Goal: Communication & Community: Answer question/provide support

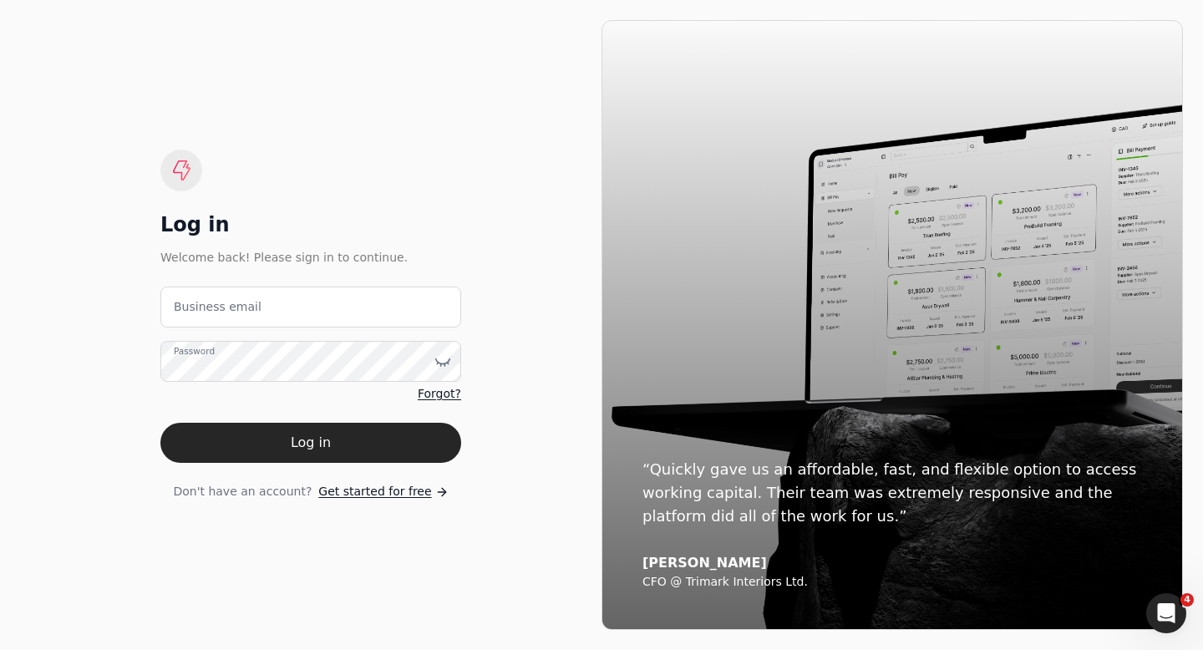
click at [197, 307] on label "Business email" at bounding box center [218, 307] width 88 height 18
click at [197, 307] on email "Business email" at bounding box center [310, 307] width 301 height 41
type email "[EMAIL_ADDRESS][DOMAIN_NAME]"
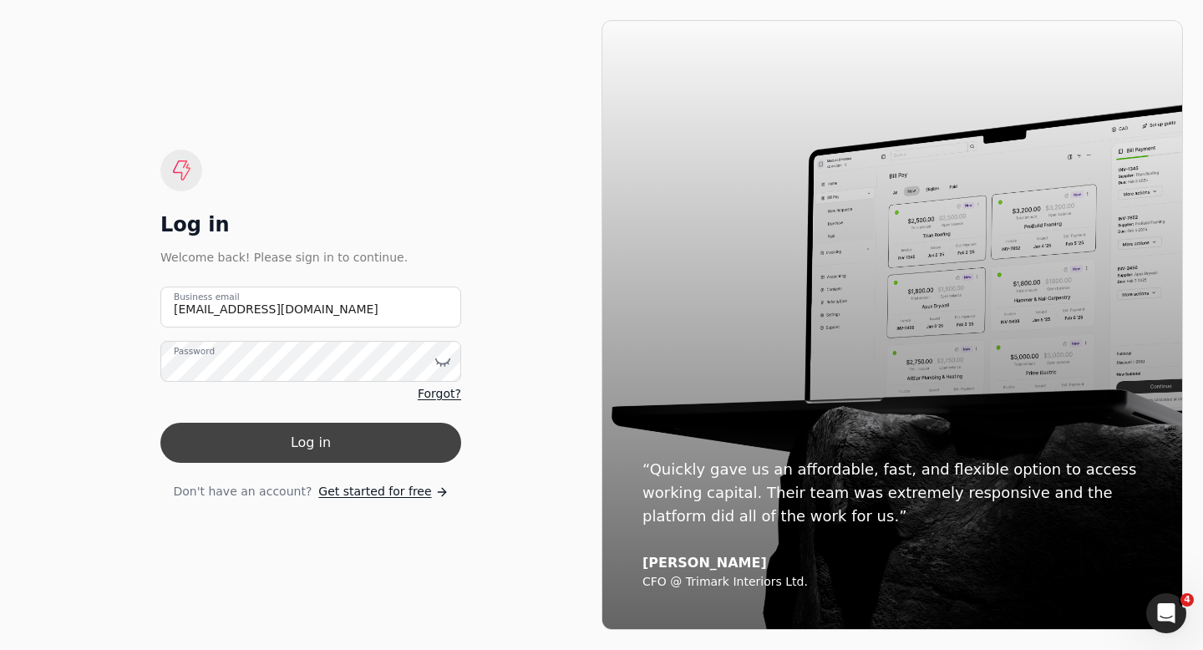
click at [252, 439] on button "Log in" at bounding box center [310, 443] width 301 height 40
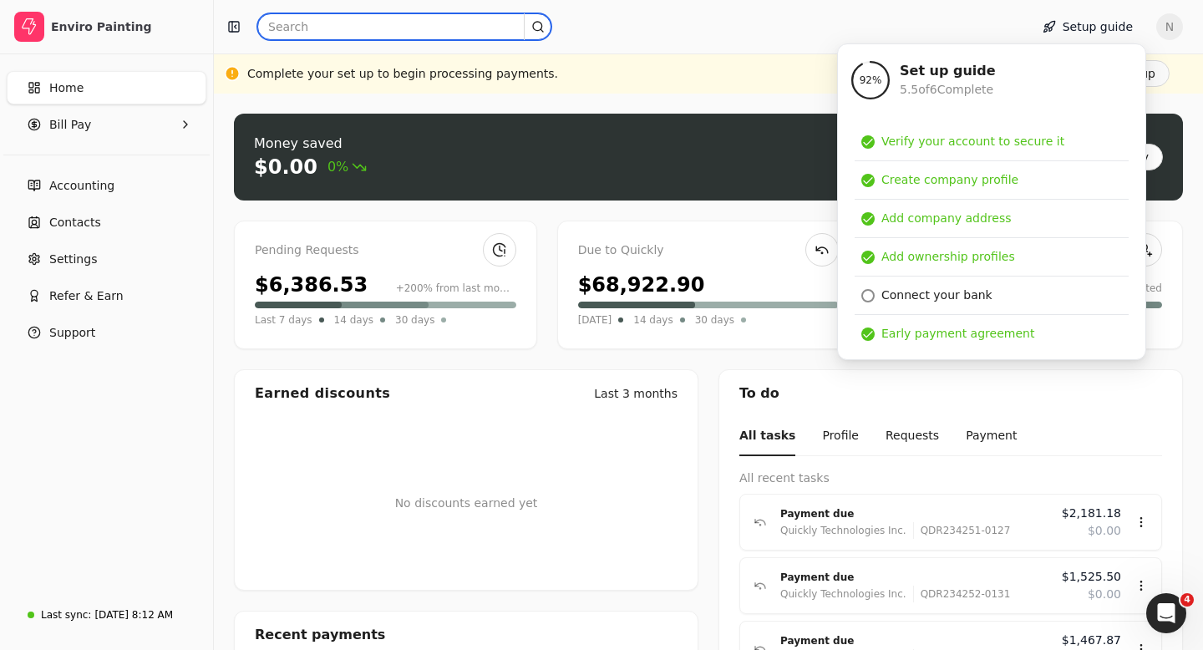
click at [291, 29] on input "text" at bounding box center [404, 26] width 294 height 27
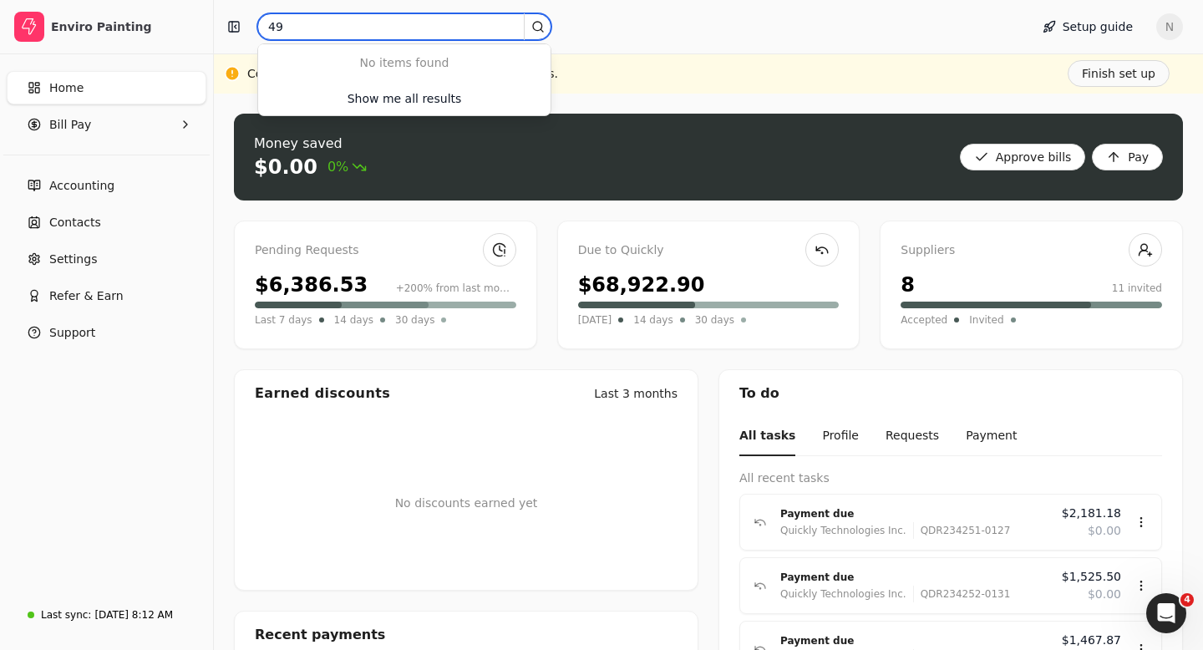
type input "4"
type input "van"
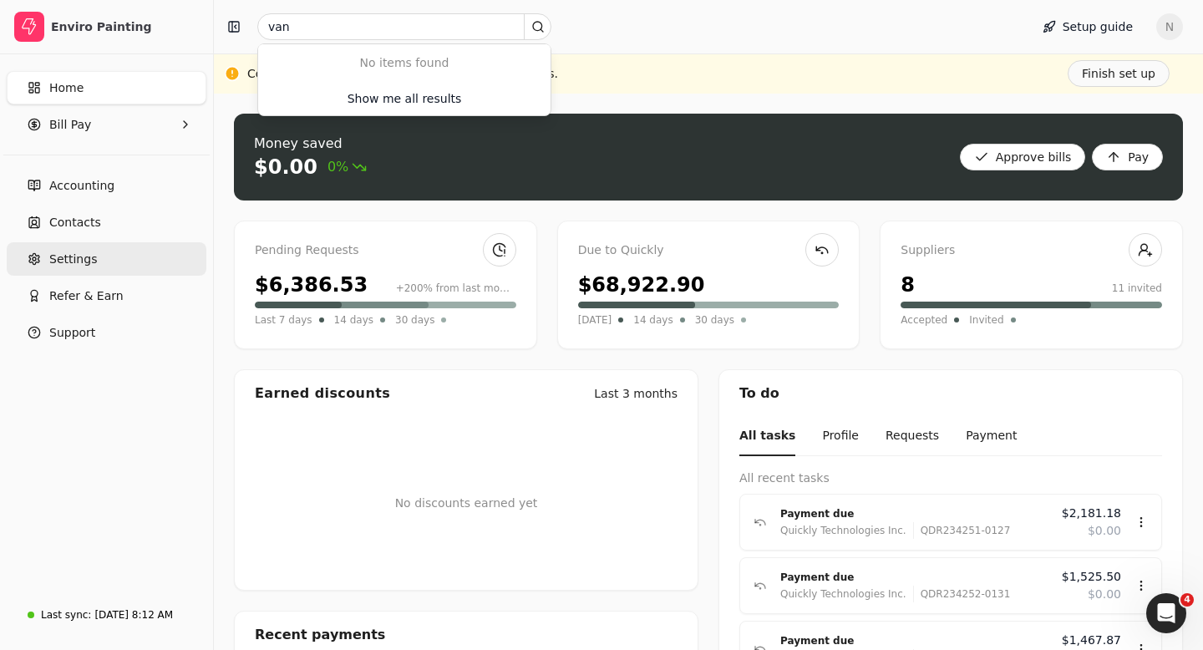
click at [65, 263] on span "Settings" at bounding box center [73, 260] width 48 height 18
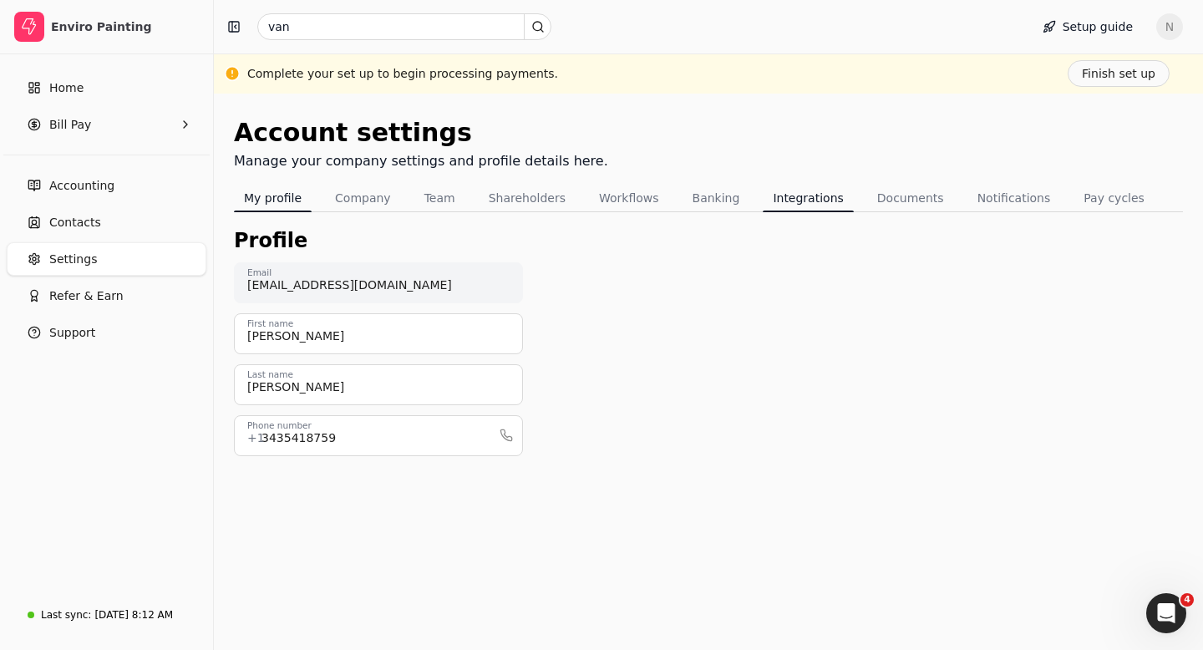
click at [796, 200] on button "Integrations" at bounding box center [808, 198] width 90 height 27
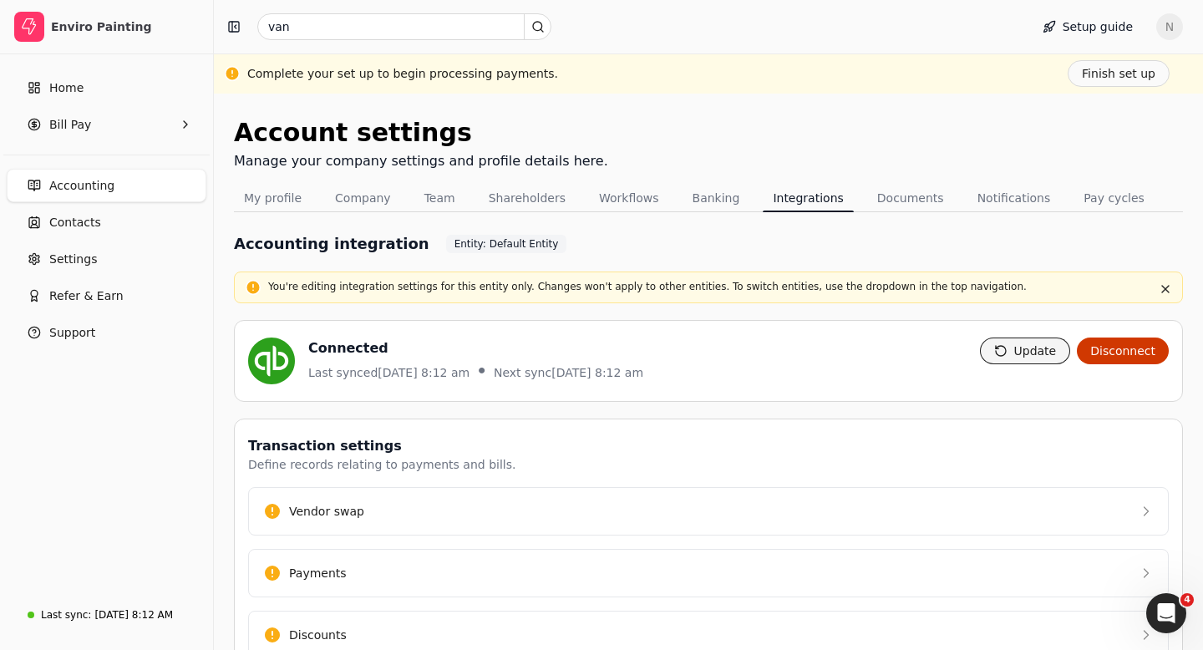
click at [1023, 351] on button "Update" at bounding box center [1025, 351] width 91 height 27
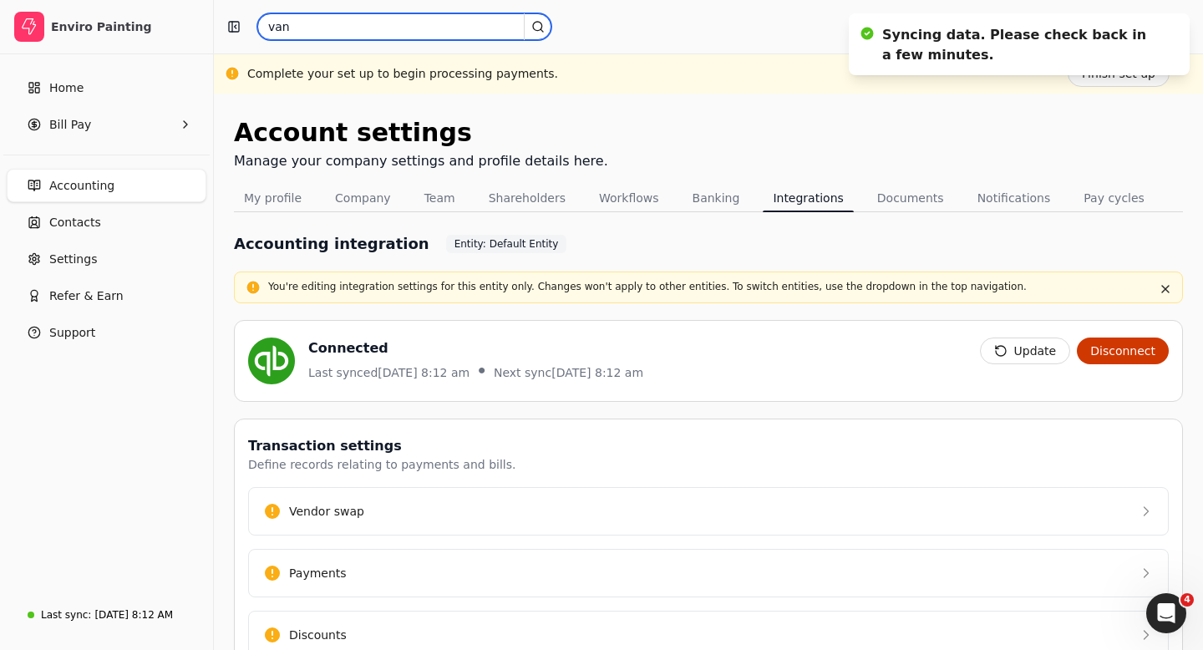
drag, startPoint x: 326, startPoint y: 33, endPoint x: 262, endPoint y: 28, distance: 63.6
click at [262, 28] on input "van" at bounding box center [404, 26] width 294 height 27
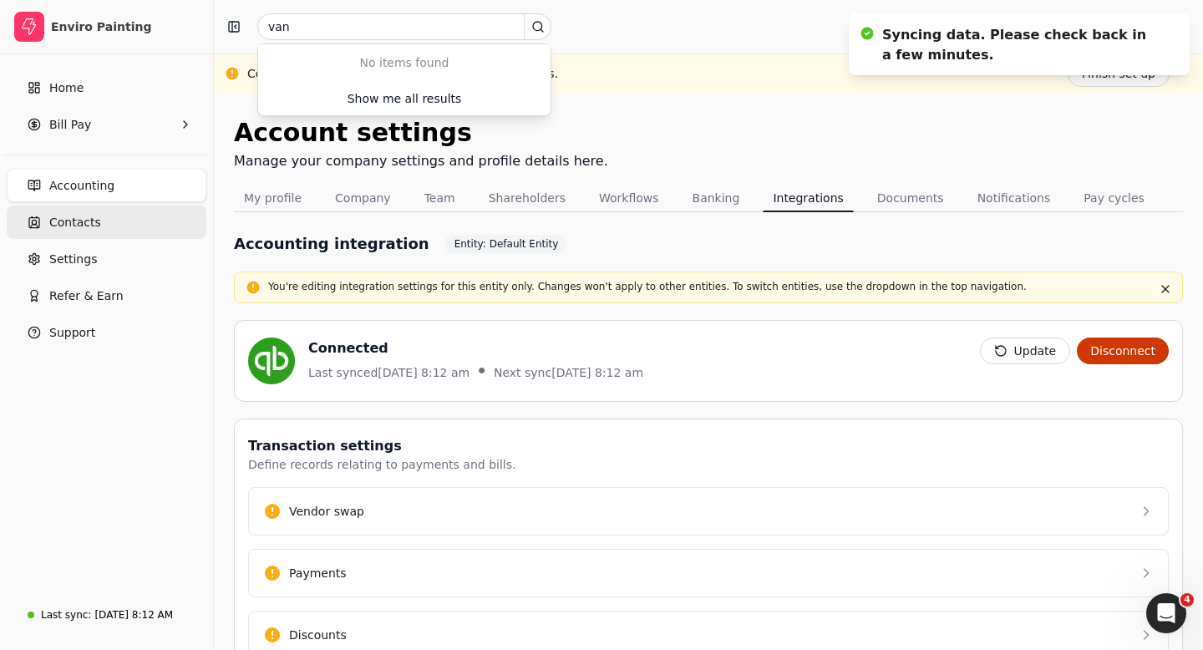
click at [97, 224] on span "Contacts" at bounding box center [75, 223] width 52 height 18
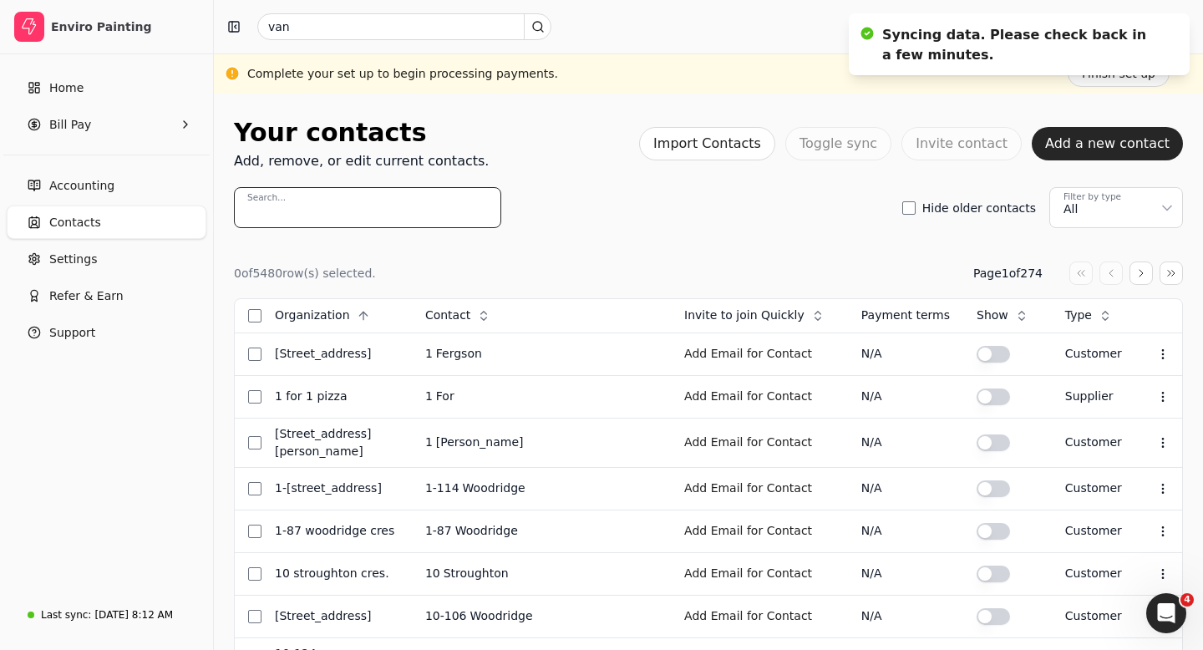
click at [298, 213] on input "Search..." at bounding box center [367, 207] width 267 height 41
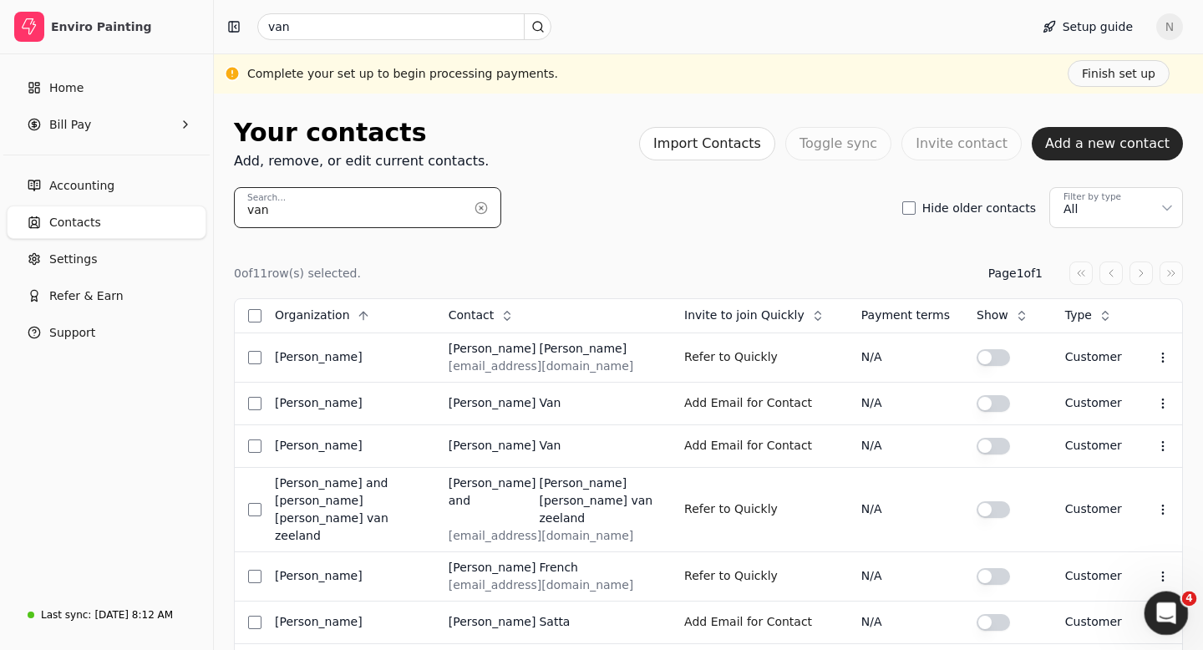
type input "van"
click at [1170, 616] on icon "Open Intercom Messenger" at bounding box center [1165, 612] width 28 height 28
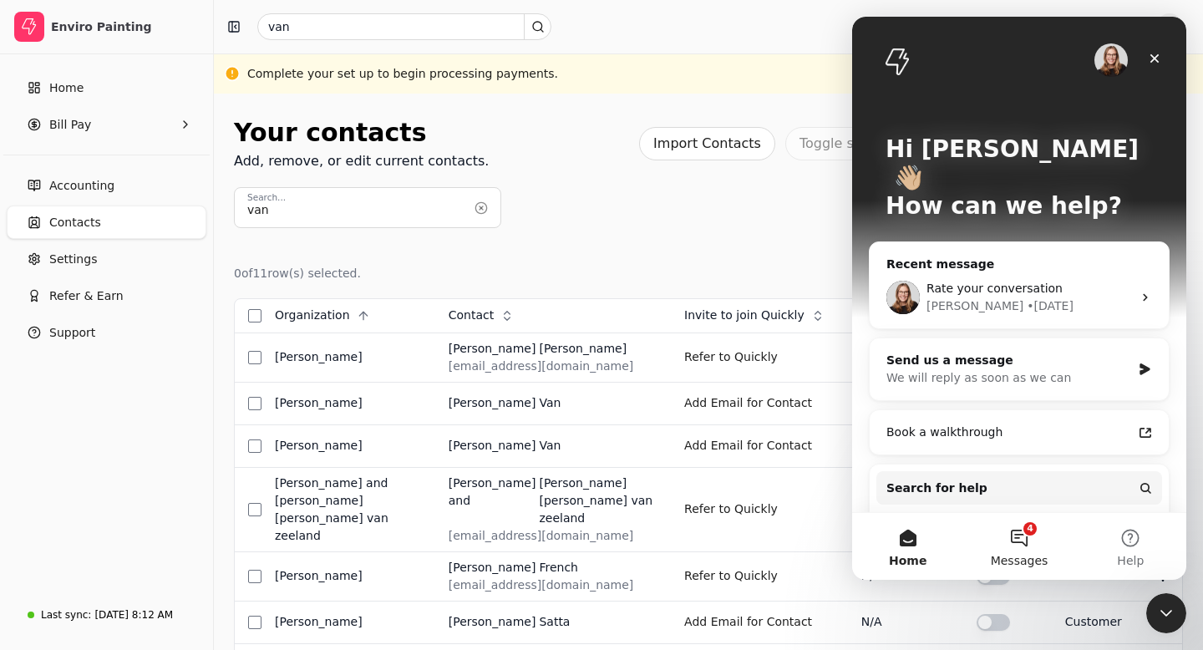
click at [1017, 539] on button "4 Messages" at bounding box center [1019, 546] width 111 height 67
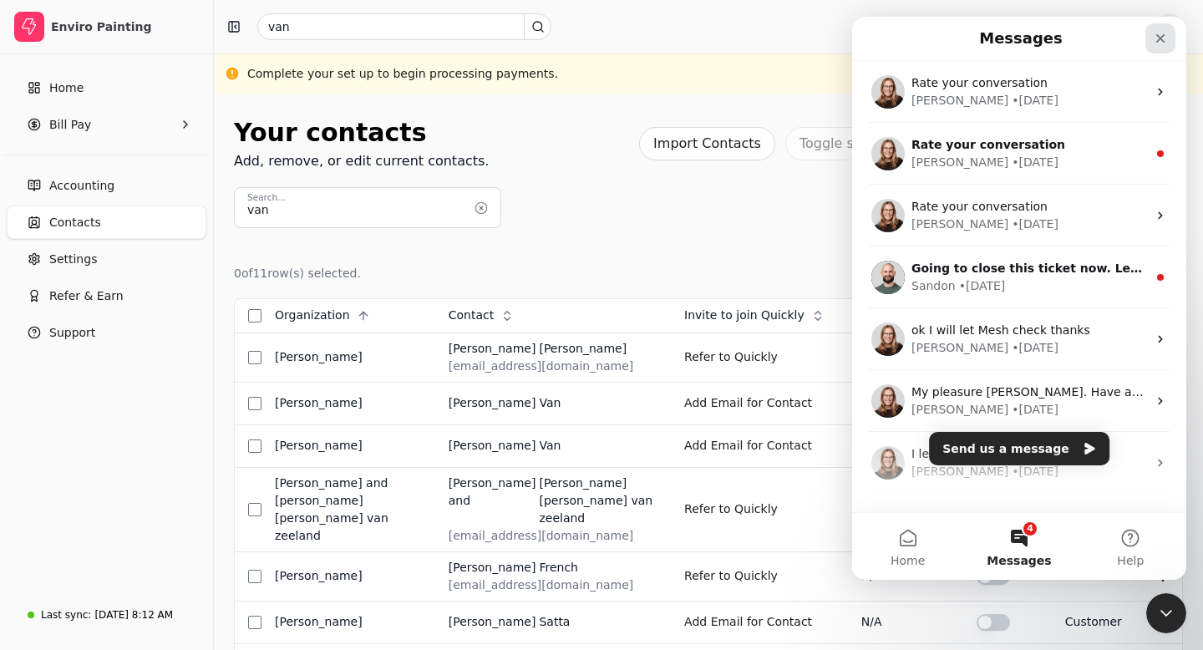
click at [1161, 38] on icon "Close" at bounding box center [1161, 38] width 9 height 9
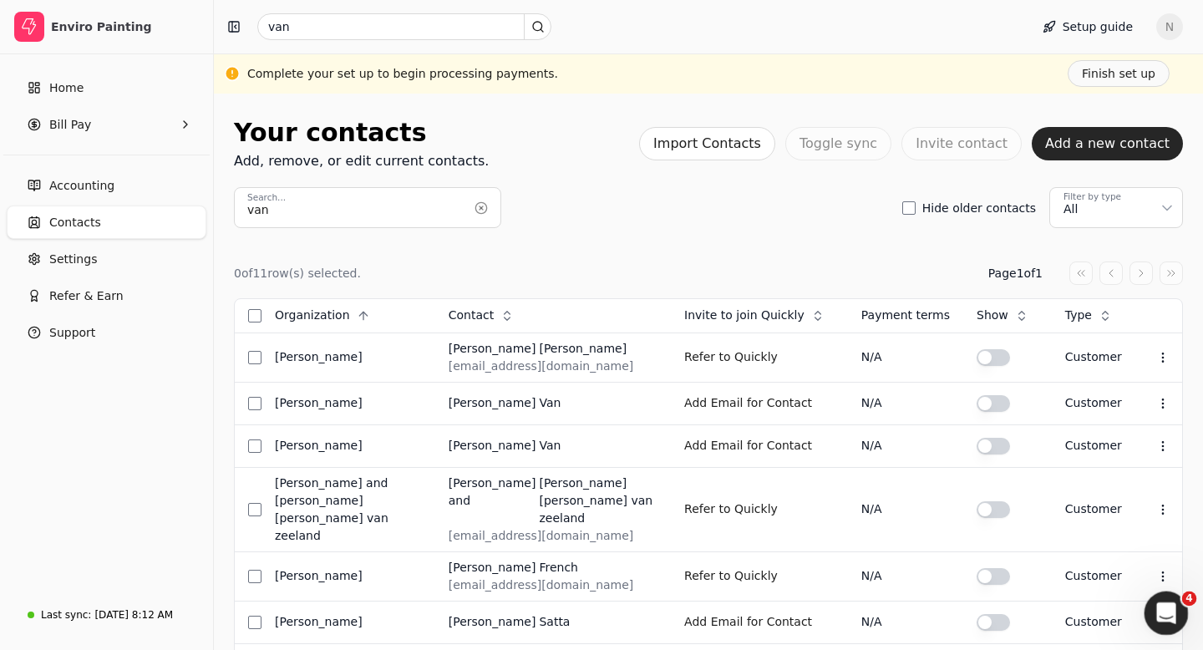
click at [1158, 610] on icon "Open Intercom Messenger" at bounding box center [1165, 612] width 28 height 28
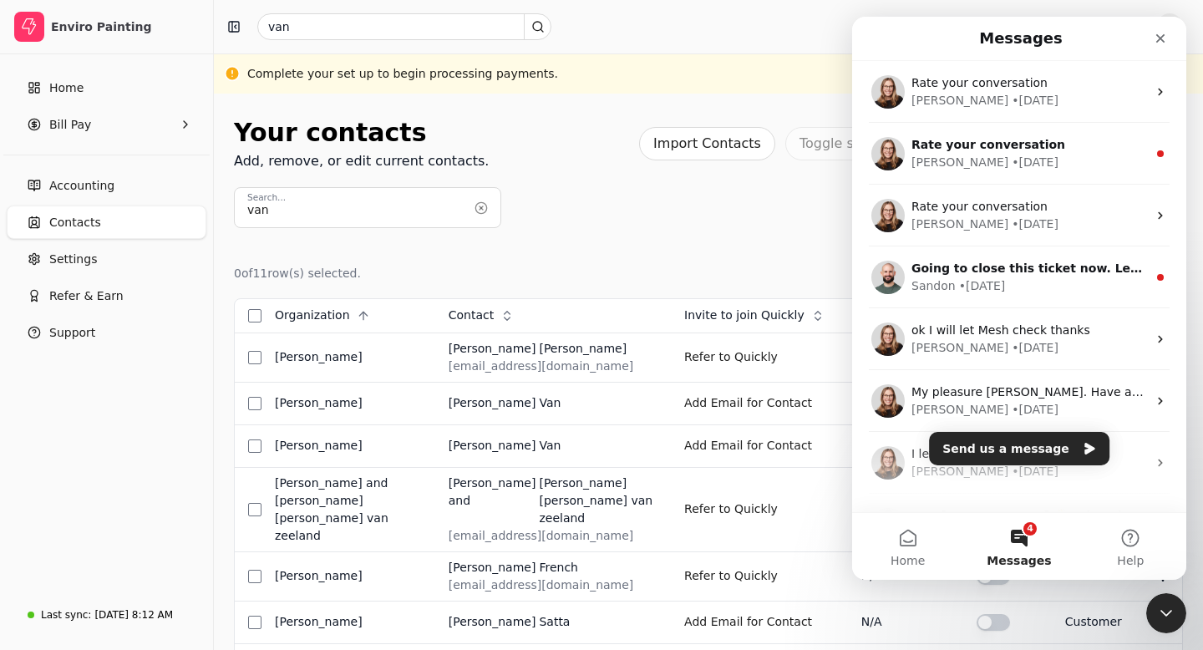
click at [1026, 536] on button "4 Messages" at bounding box center [1019, 546] width 111 height 67
click at [1034, 447] on button "Send us a message" at bounding box center [1019, 448] width 181 height 33
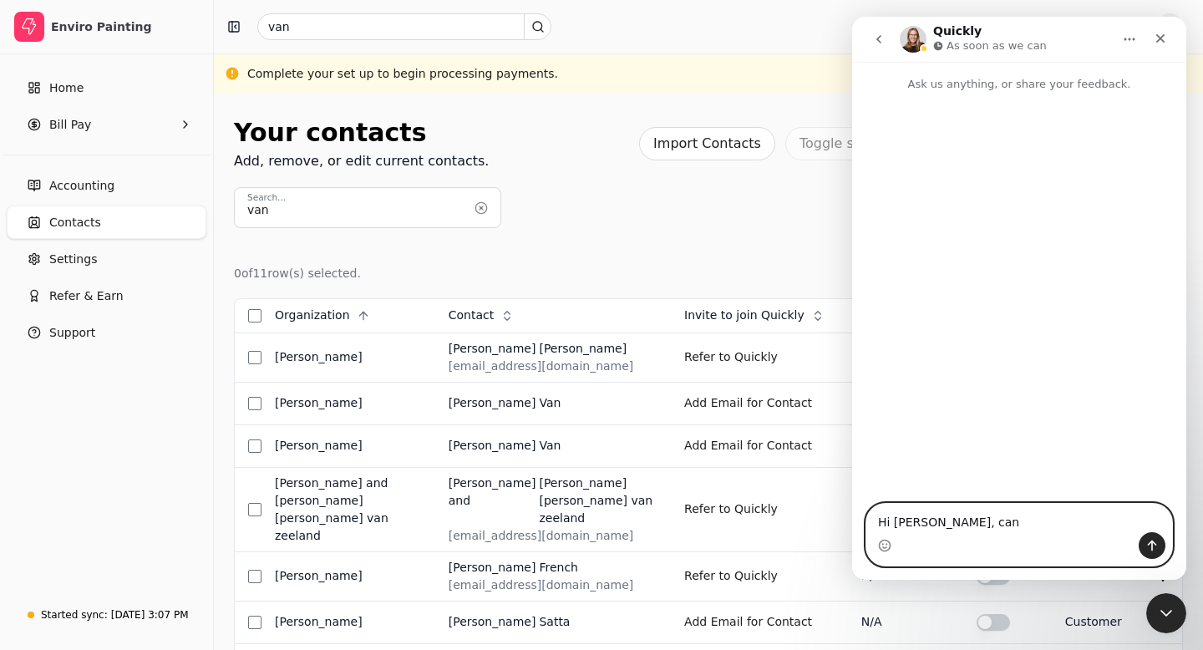
drag, startPoint x: 964, startPoint y: 519, endPoint x: 940, endPoint y: 519, distance: 23.4
click at [940, 519] on textarea "Hi [PERSON_NAME], can" at bounding box center [1020, 518] width 306 height 28
type textarea "Hi [PERSON_NAME], I uploaded Vans invoice but not shows here, can you help me c…"
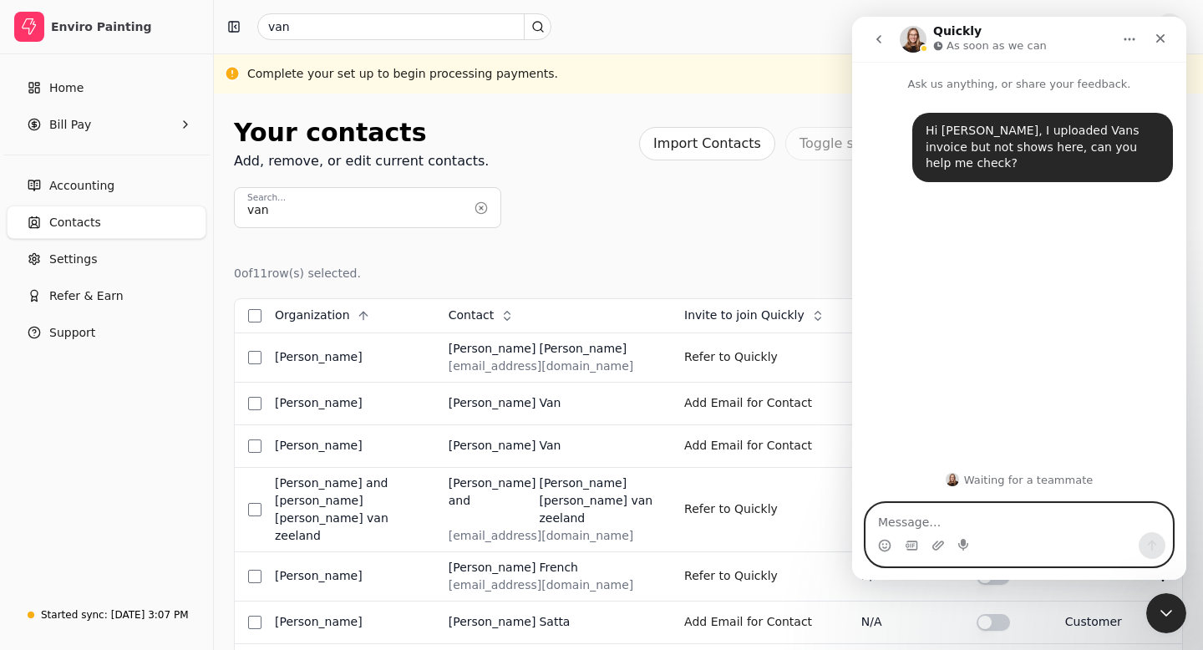
click at [939, 543] on icon "Upload attachment" at bounding box center [939, 545] width 12 height 9
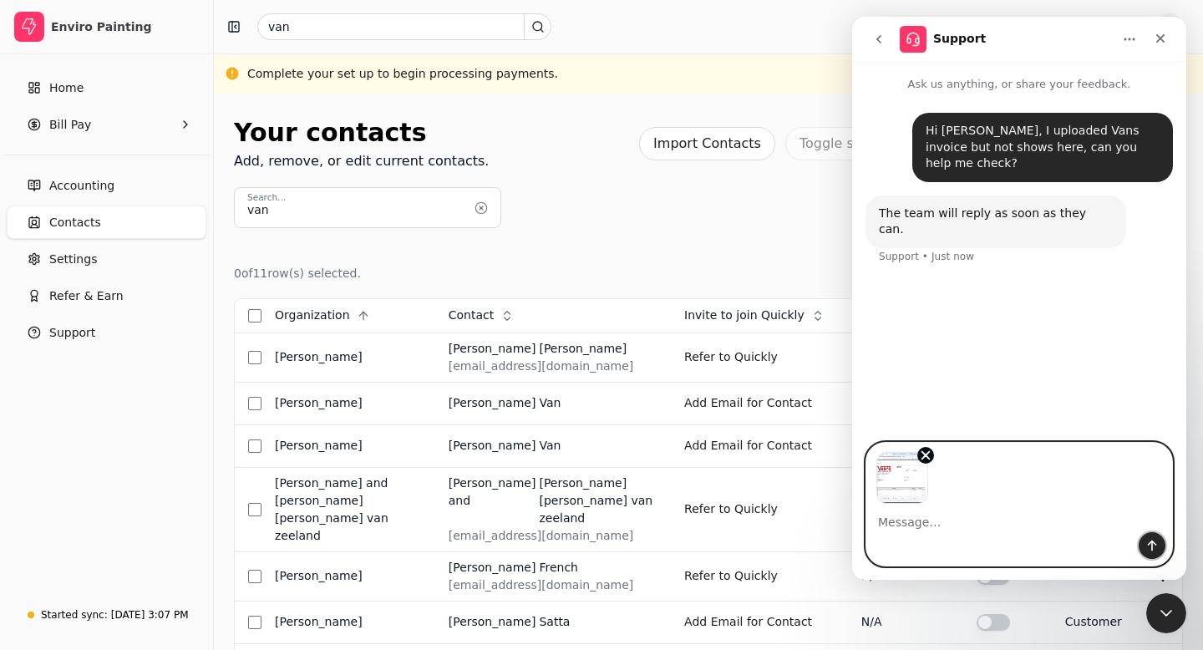
click at [1159, 549] on button "Send a message…" at bounding box center [1152, 545] width 27 height 27
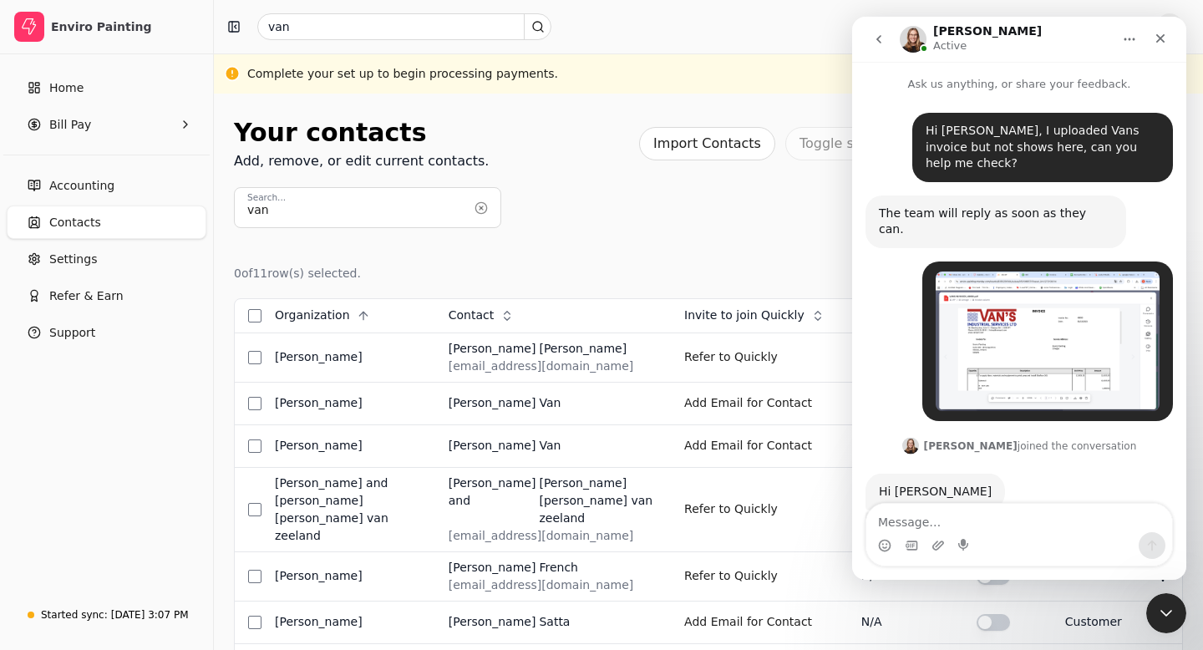
scroll to position [46, 0]
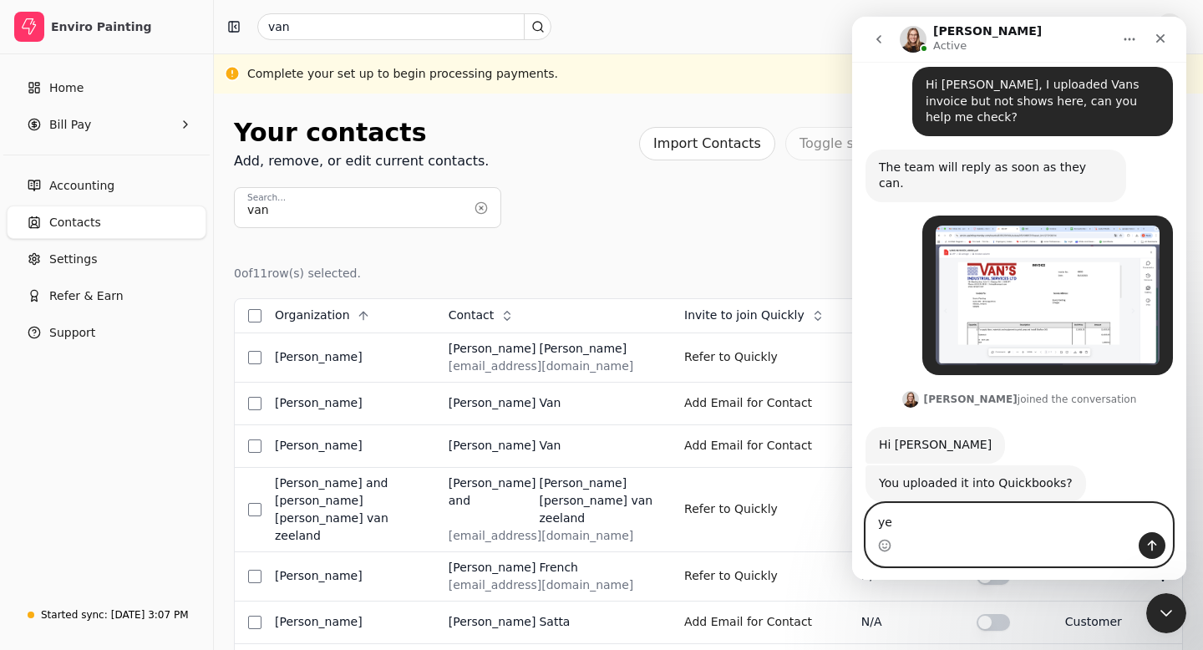
type textarea "yes"
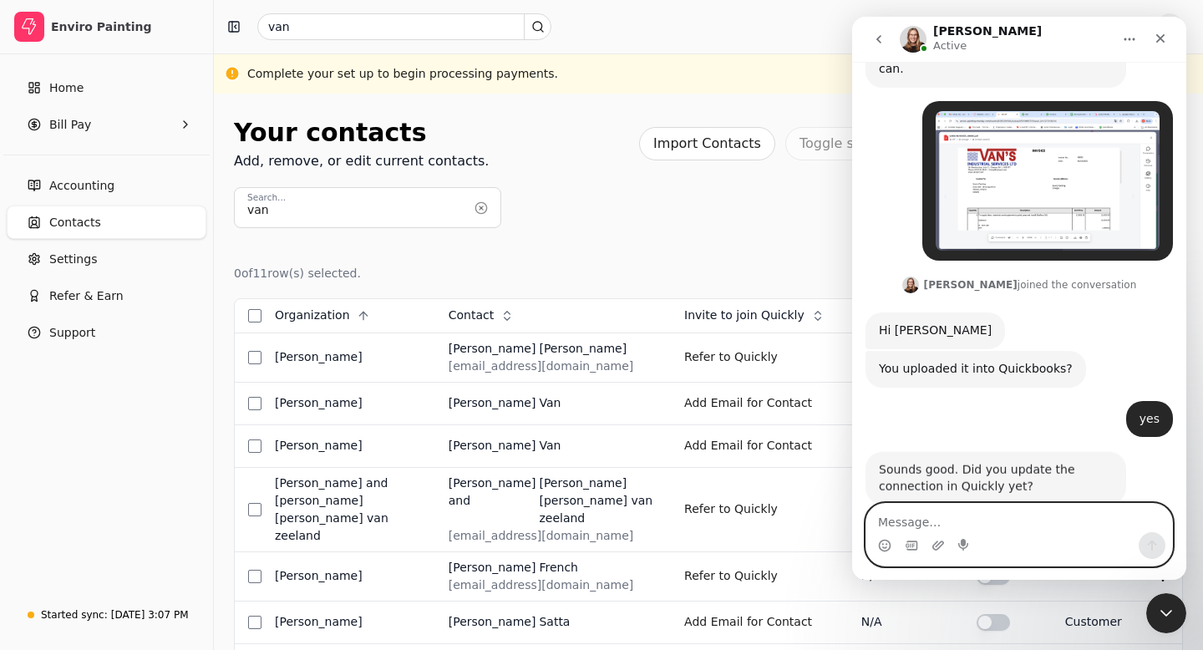
scroll to position [162, 0]
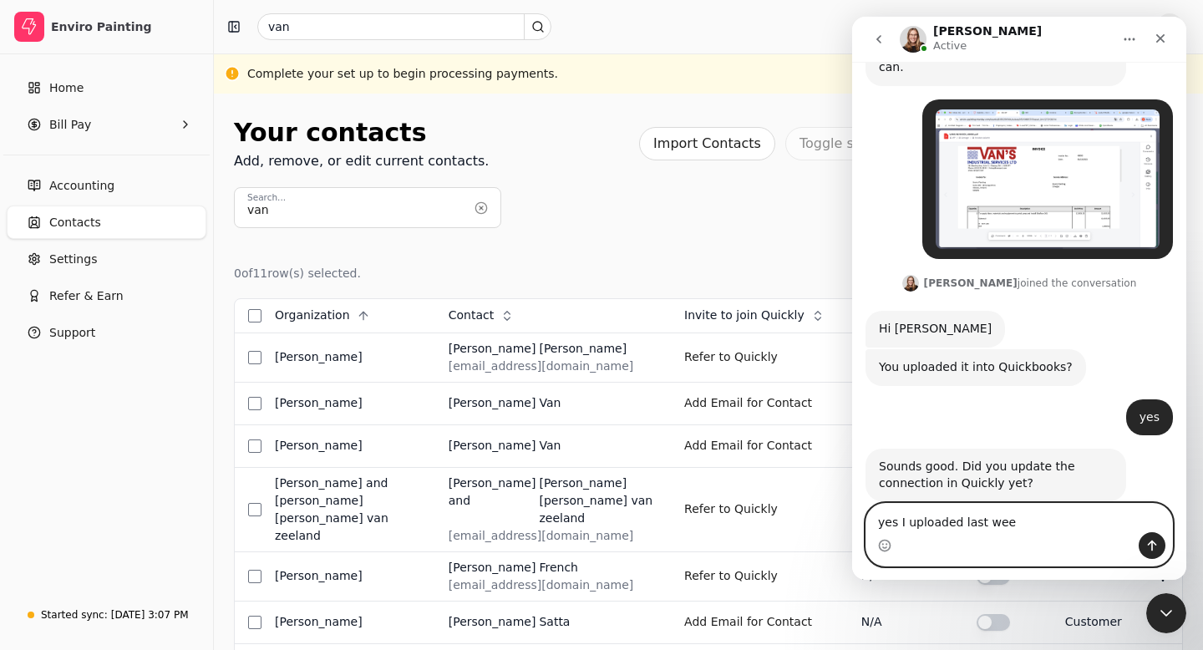
type textarea "yes I uploaded last week"
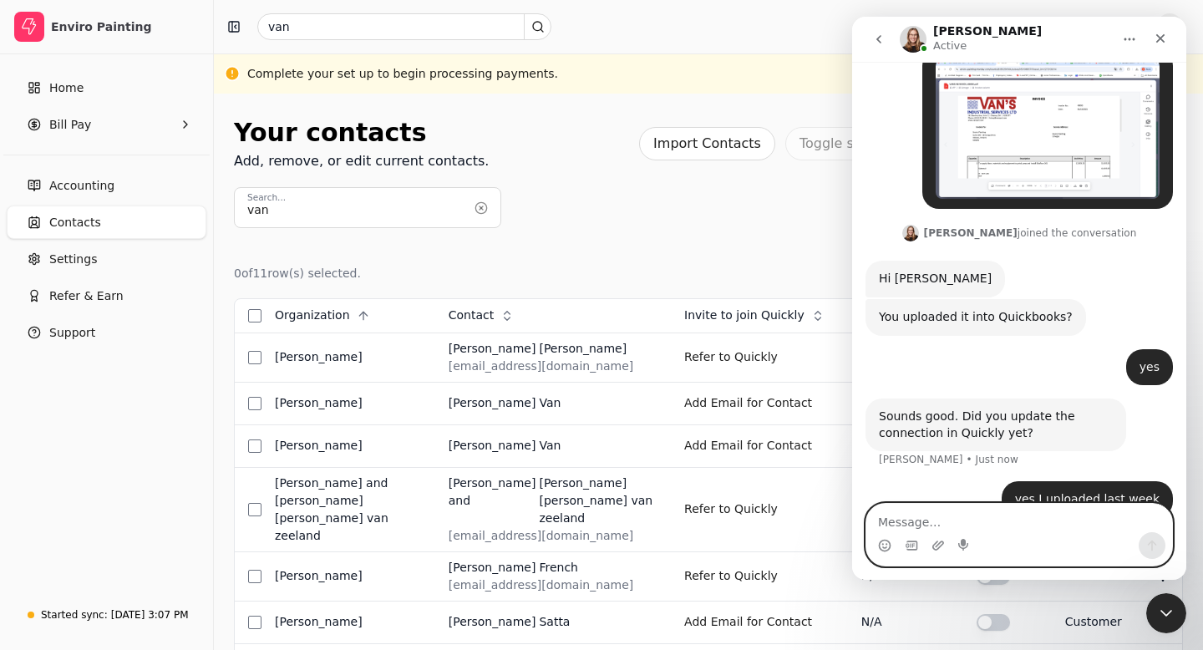
click at [903, 524] on textarea "Message…" at bounding box center [1020, 518] width 306 height 28
paste textarea "Vans Pressure Cleaning Ltd."
type textarea "Vans Pressure Cleaning Ltd."
click at [1157, 544] on icon "Send a message…" at bounding box center [1152, 545] width 13 height 13
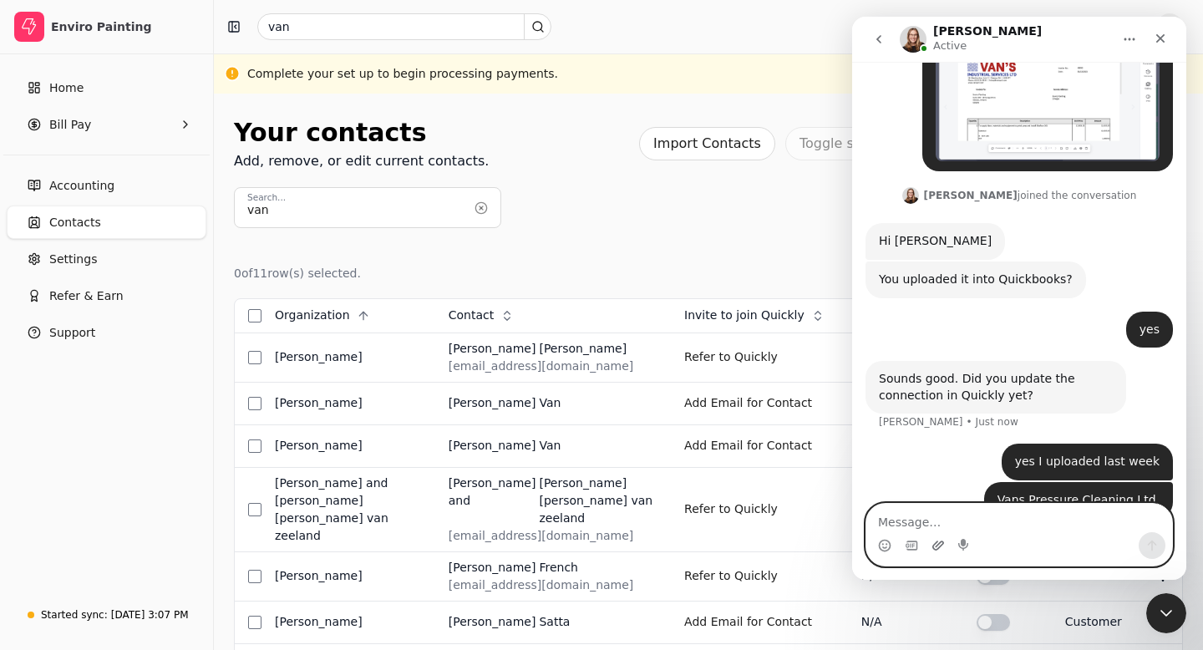
click at [934, 547] on icon "Upload attachment" at bounding box center [938, 545] width 13 height 13
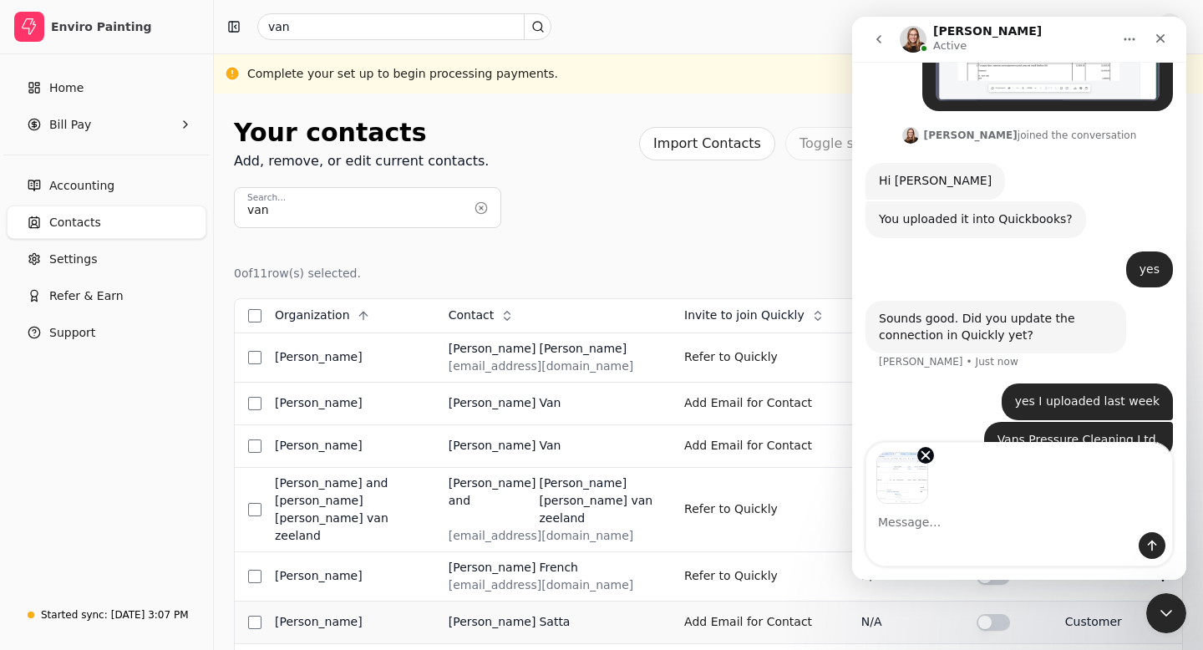
scroll to position [311, 0]
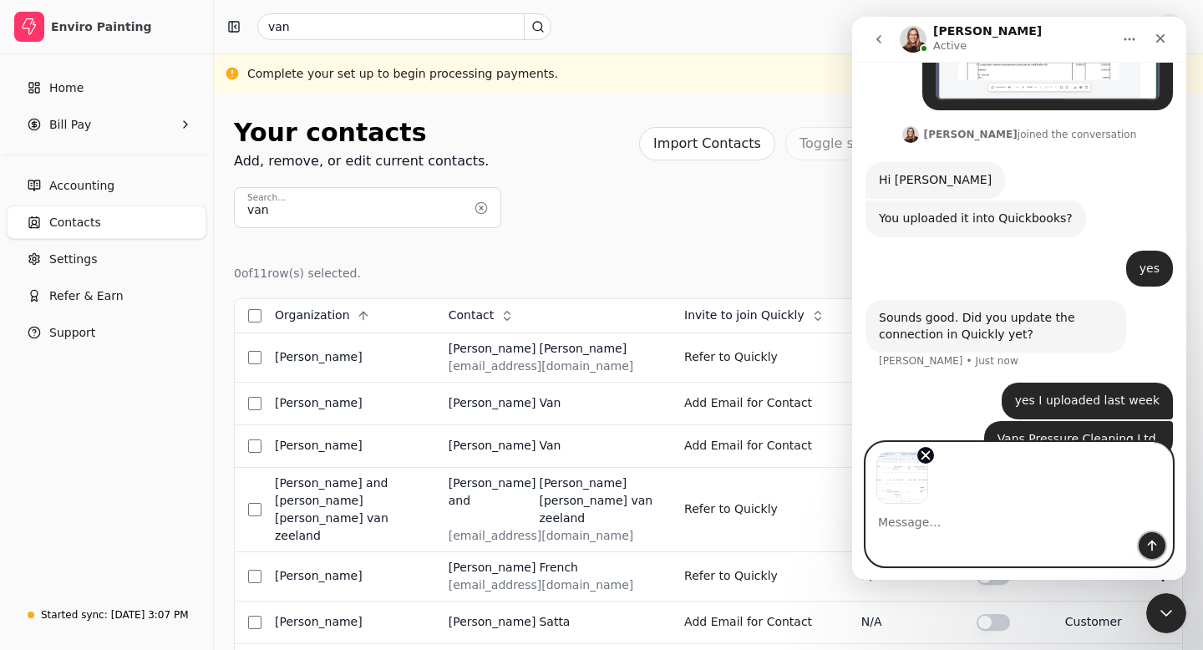
click at [1157, 544] on icon "Send a message…" at bounding box center [1152, 545] width 13 height 13
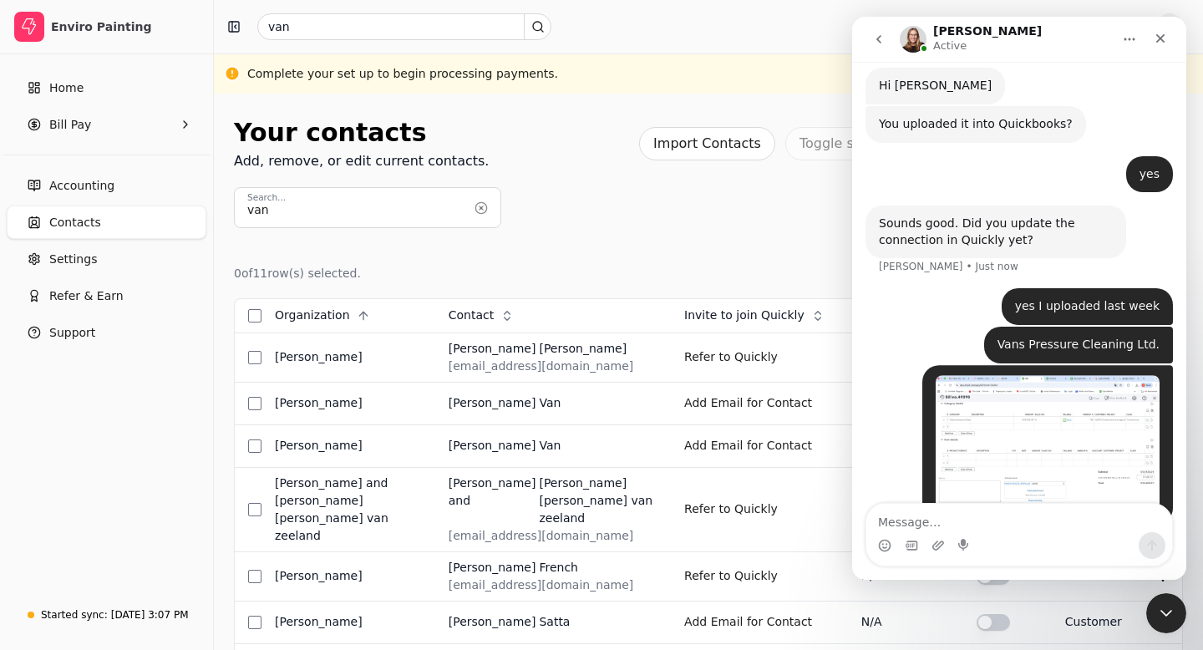
scroll to position [412, 0]
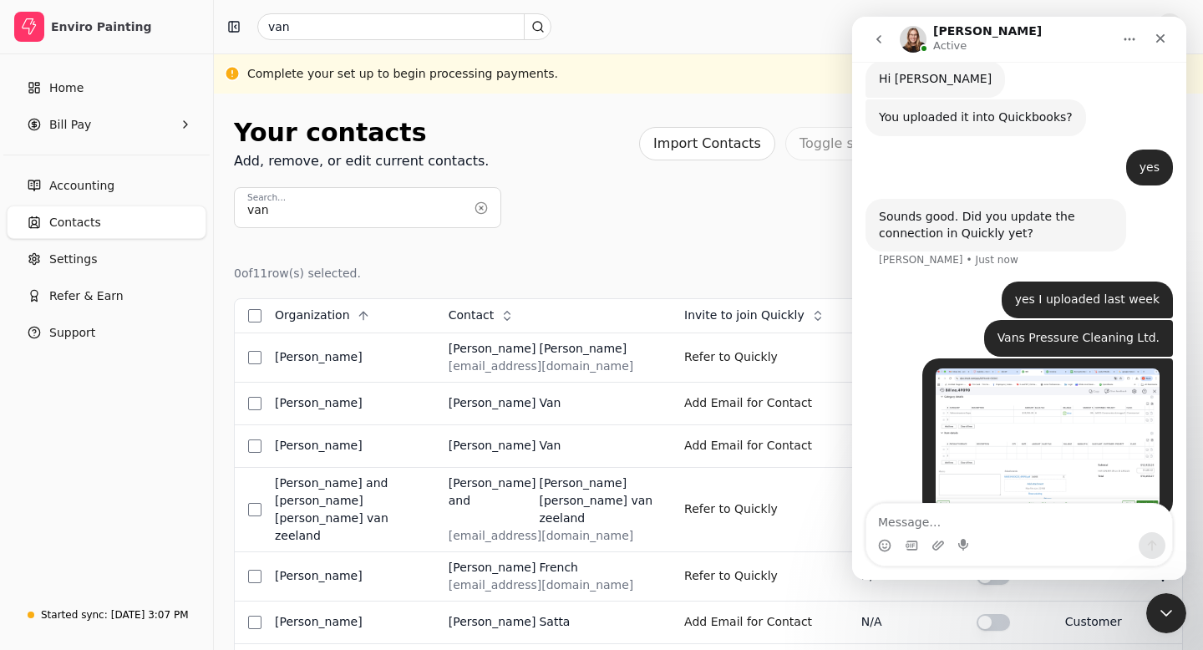
click at [1073, 401] on img "user says…" at bounding box center [1048, 439] width 224 height 140
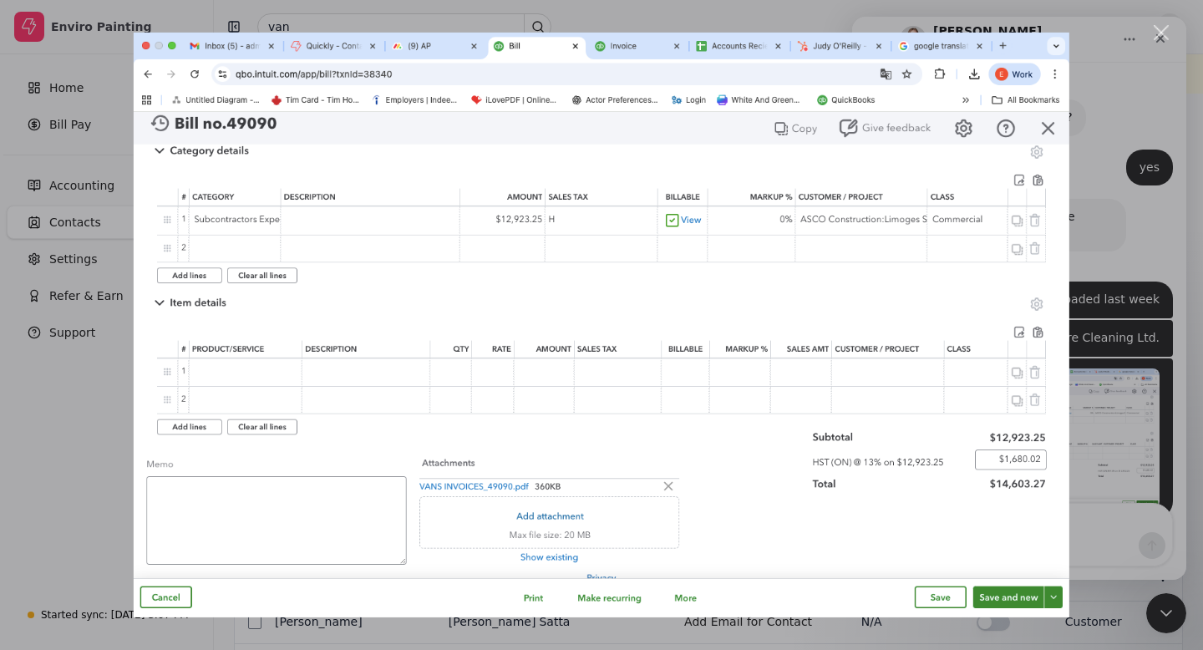
click at [1169, 32] on div "Close" at bounding box center [1162, 33] width 16 height 16
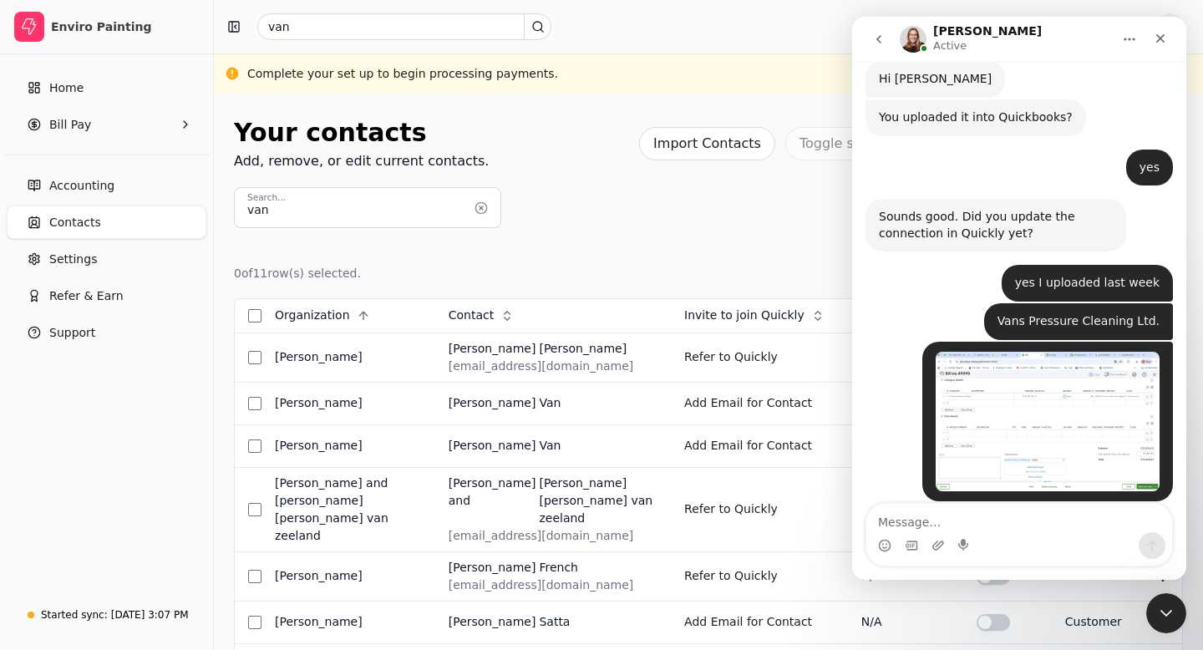
scroll to position [532, 0]
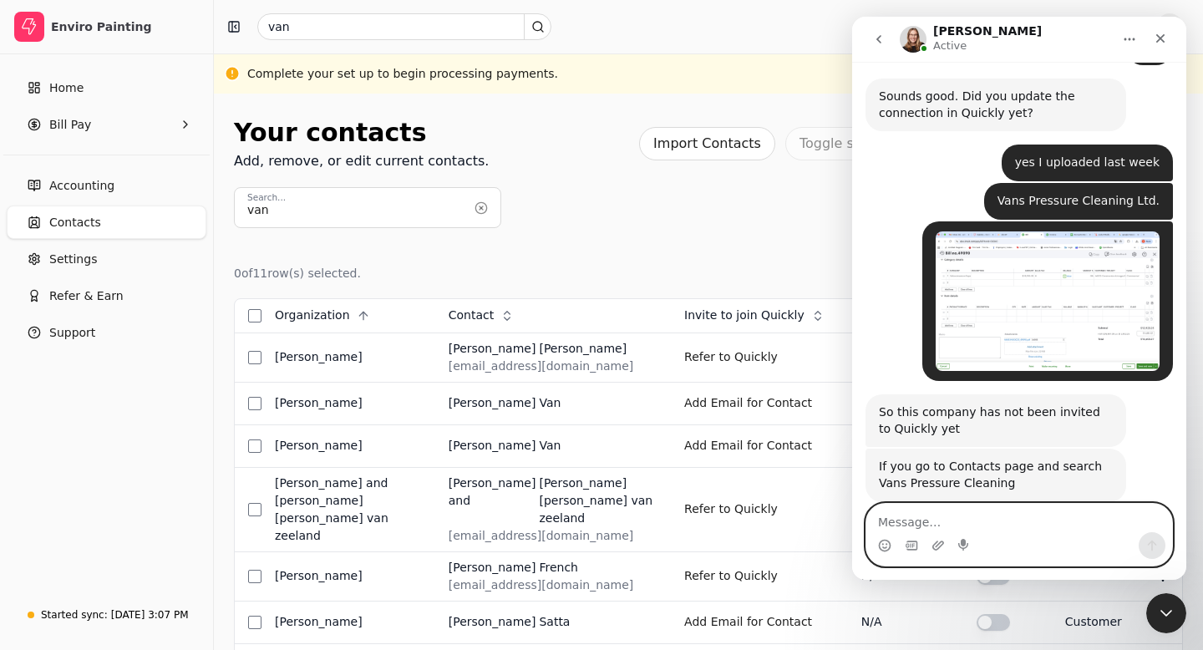
click at [893, 527] on textarea "Message…" at bounding box center [1020, 518] width 306 height 28
type textarea "n"
type textarea "I did not see this company in contact"
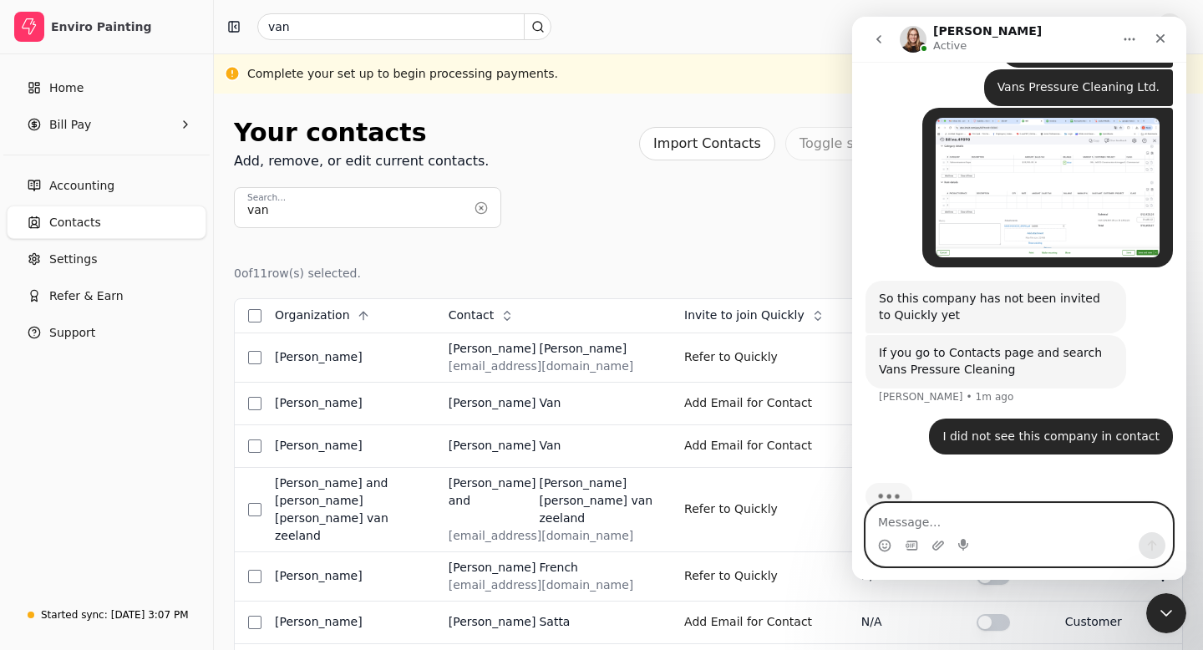
scroll to position [647, 0]
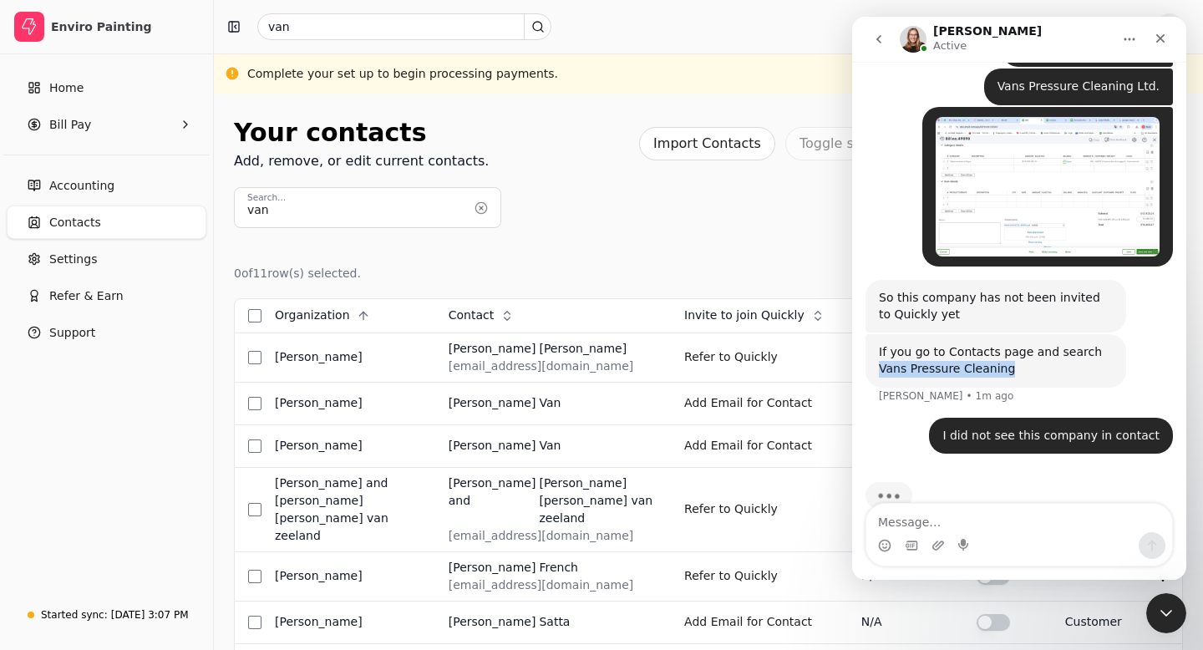
drag, startPoint x: 1007, startPoint y: 335, endPoint x: 881, endPoint y: 339, distance: 126.3
click at [880, 344] on div "If you go to Contacts page and search Vans Pressure Cleaning" at bounding box center [996, 360] width 234 height 33
copy div "Vans Pressure Cleaning"
click at [480, 204] on button "button" at bounding box center [481, 208] width 27 height 27
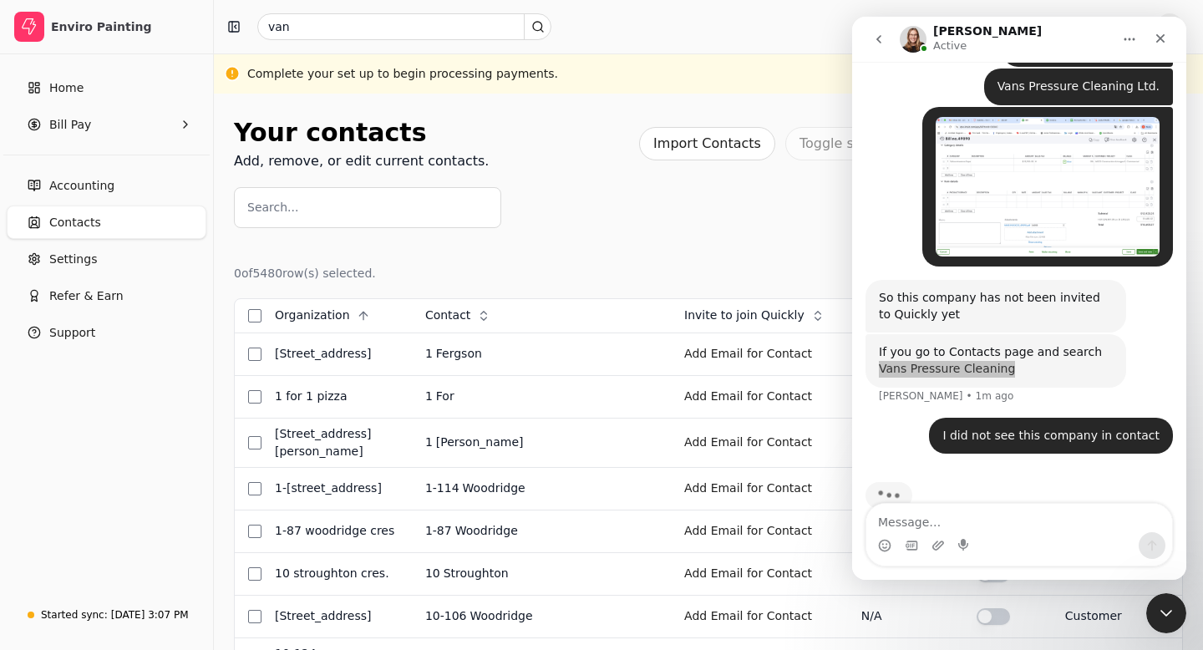
click at [266, 208] on label "Search..." at bounding box center [272, 208] width 51 height 18
click at [266, 208] on input "Search..." at bounding box center [367, 207] width 267 height 41
paste input "Vans Pressure Cleaning"
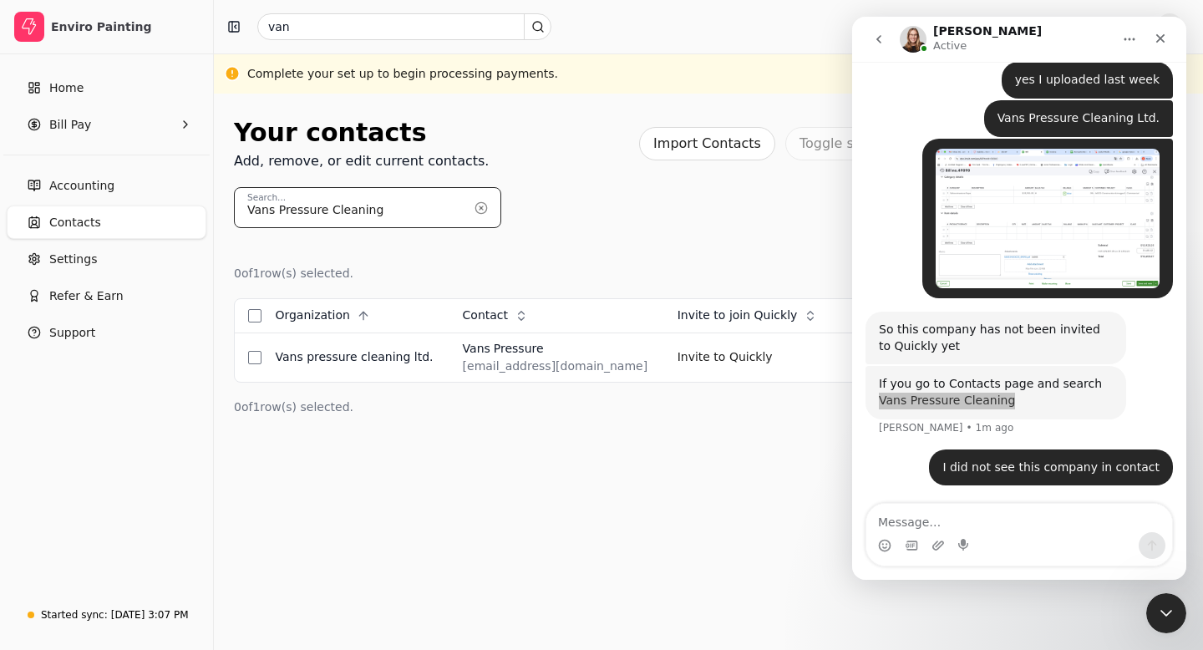
scroll to position [582, 0]
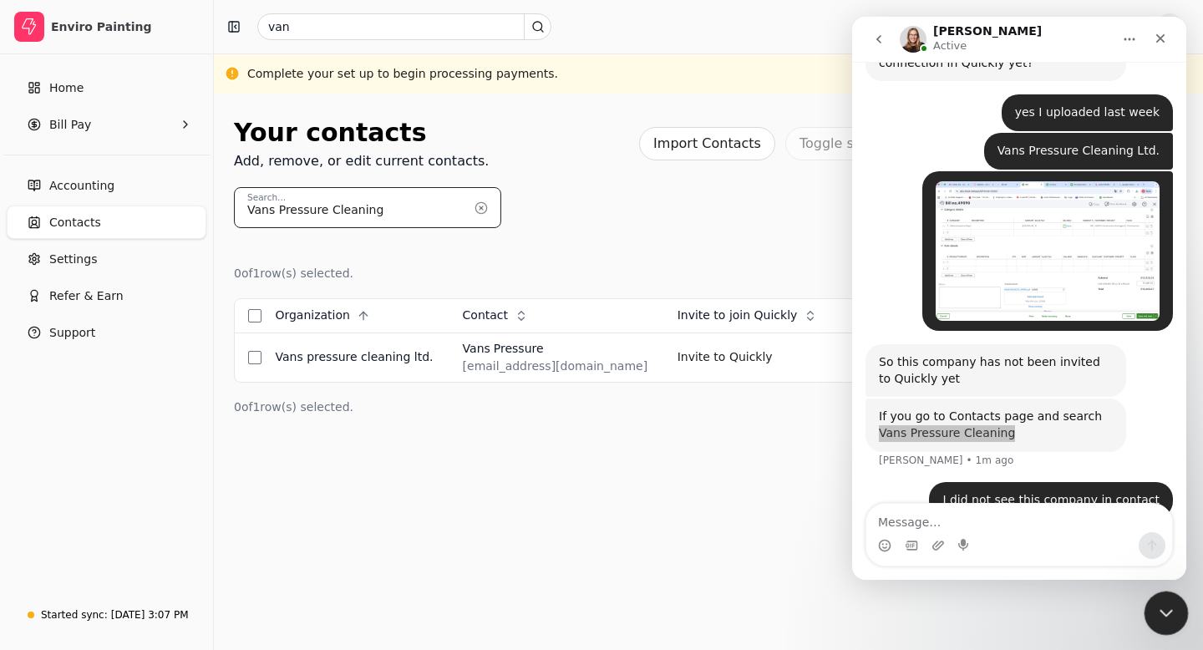
type input "Vans Pressure Cleaning"
click at [1165, 615] on icon "Close Intercom Messenger" at bounding box center [1164, 611] width 20 height 20
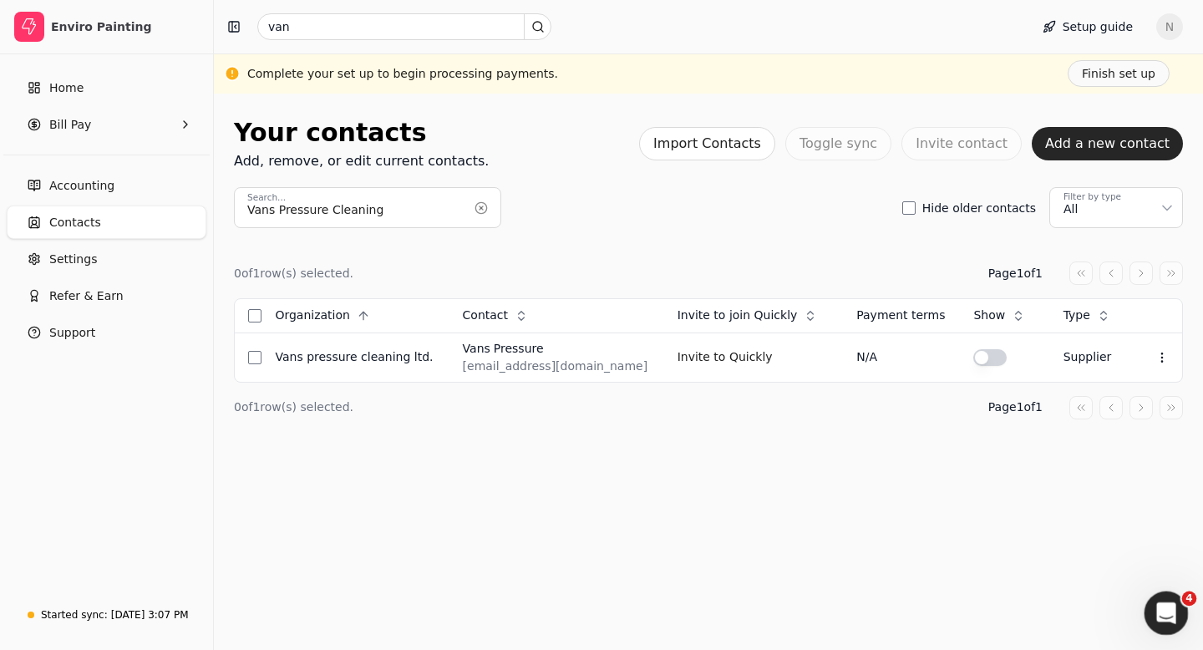
scroll to position [647, 0]
click at [678, 359] on button "Invite to Quickly" at bounding box center [725, 357] width 95 height 27
click at [1172, 614] on icon "Open Intercom Messenger" at bounding box center [1165, 612] width 28 height 28
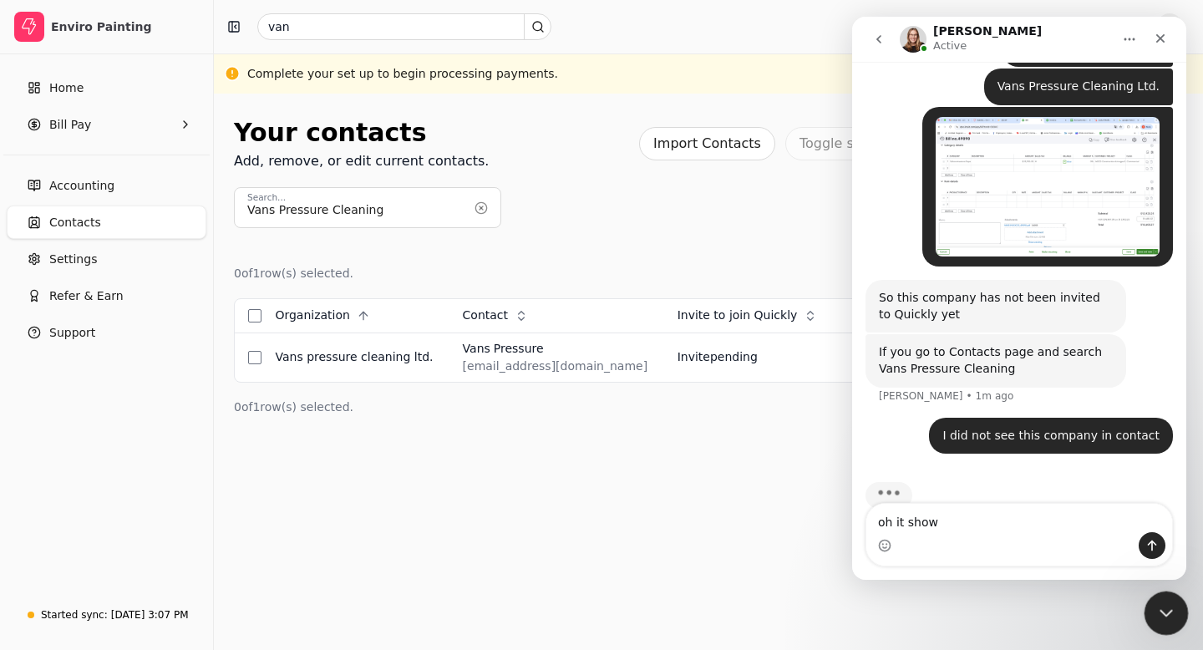
type textarea "oh it shows"
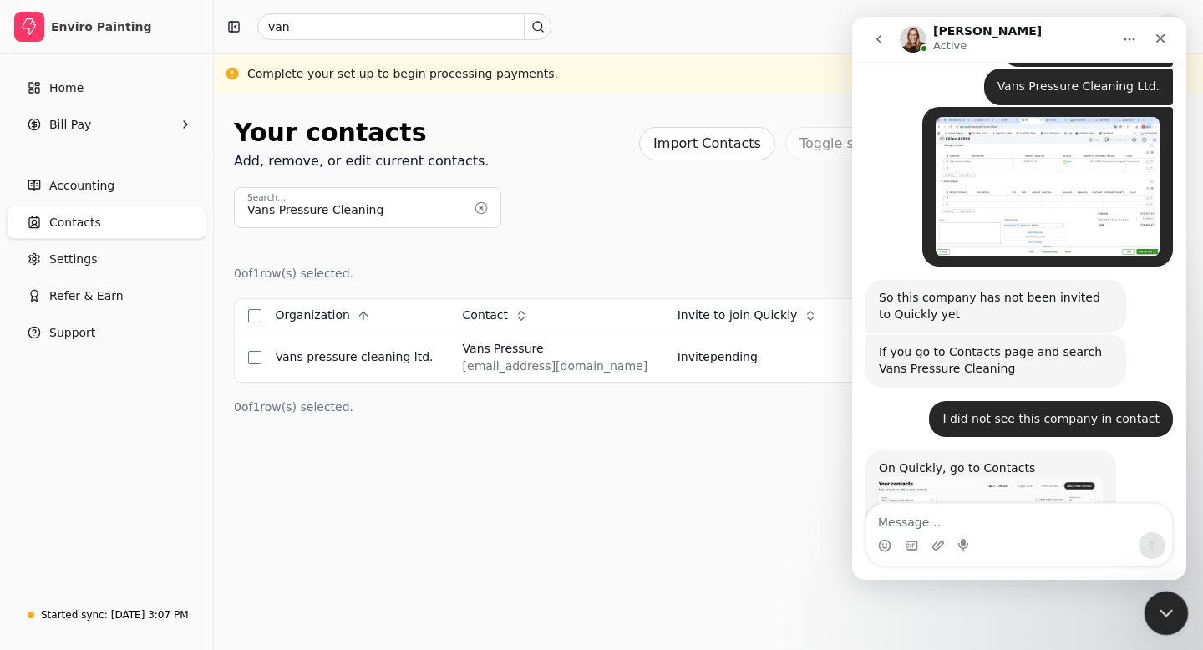
scroll to position [768, 0]
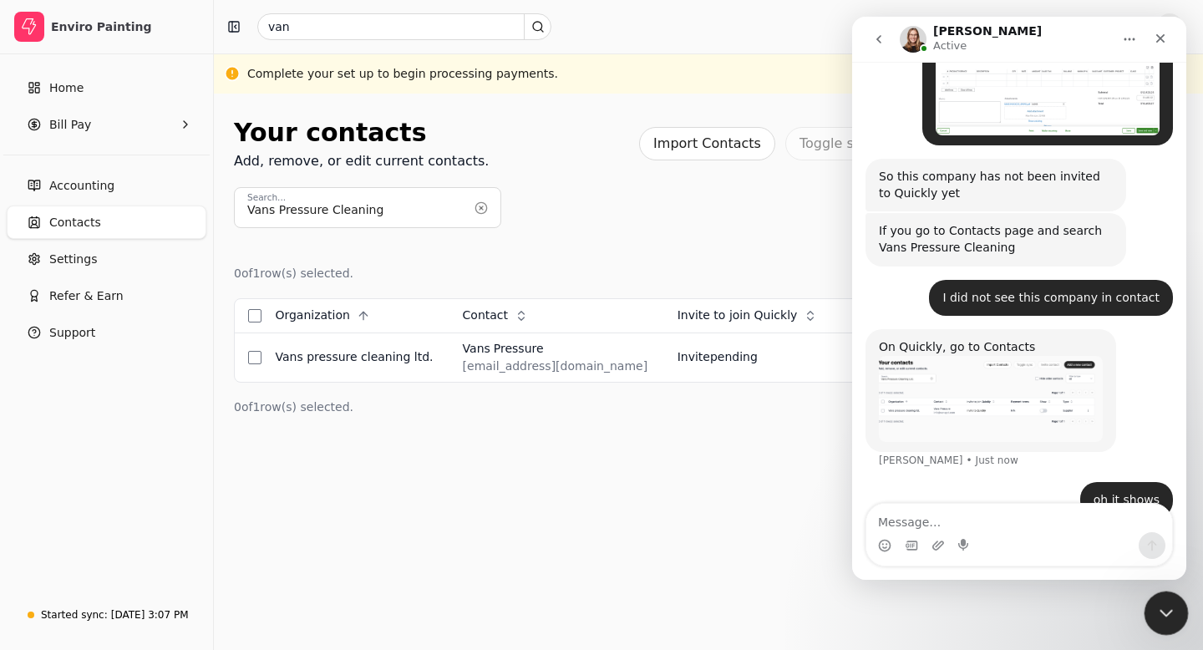
click at [1176, 616] on div "Close Intercom Messenger" at bounding box center [1164, 611] width 40 height 40
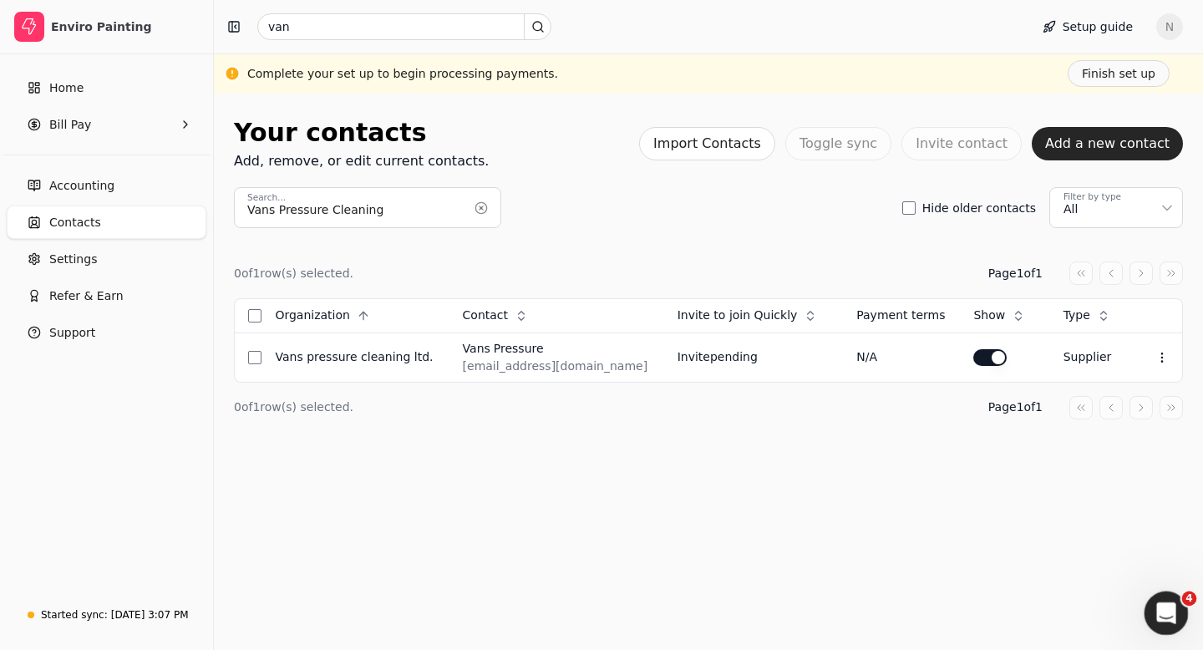
click at [1172, 605] on icon "Open Intercom Messenger" at bounding box center [1165, 612] width 28 height 28
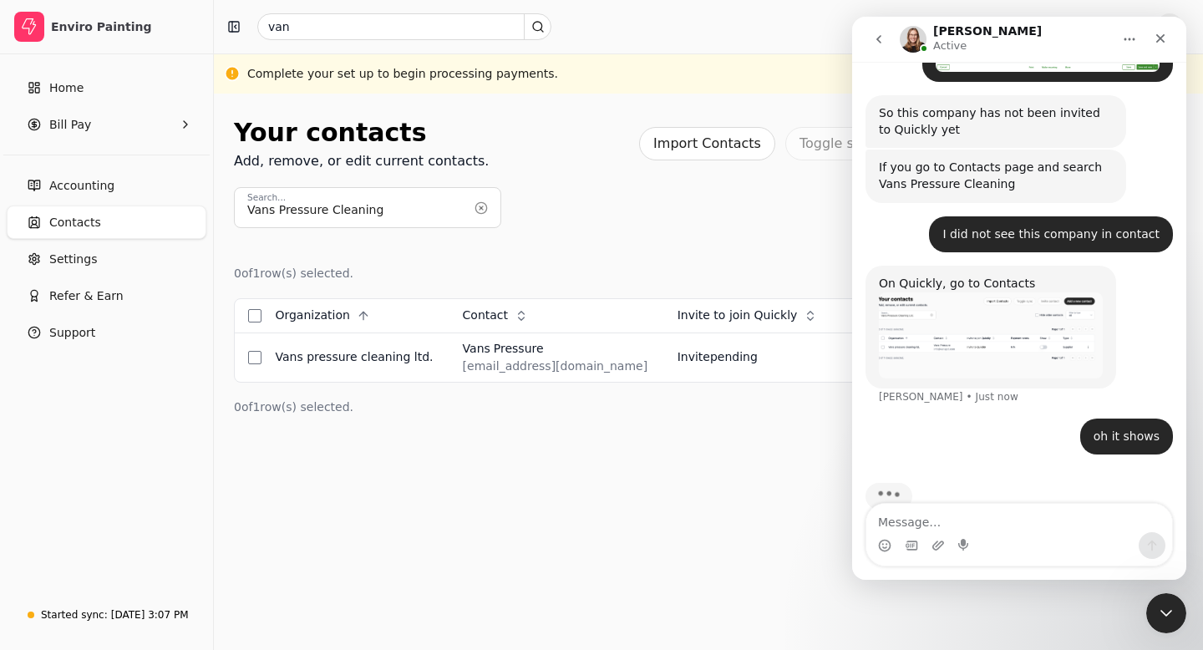
scroll to position [832, 0]
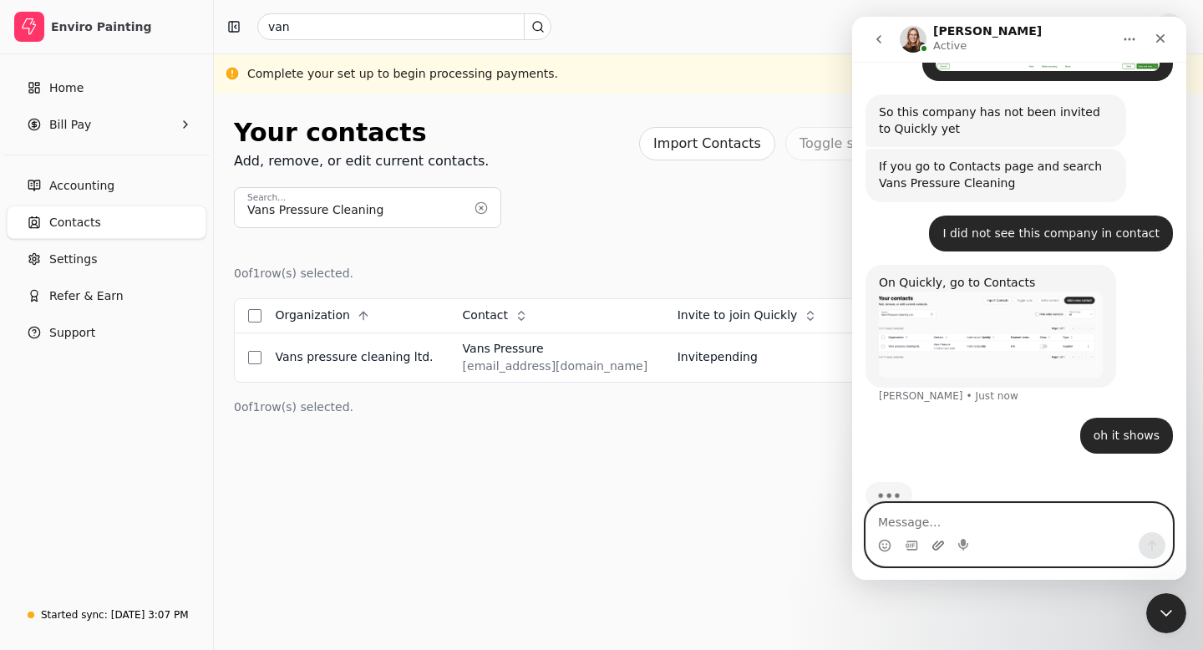
click at [933, 545] on icon "Upload attachment" at bounding box center [939, 545] width 12 height 9
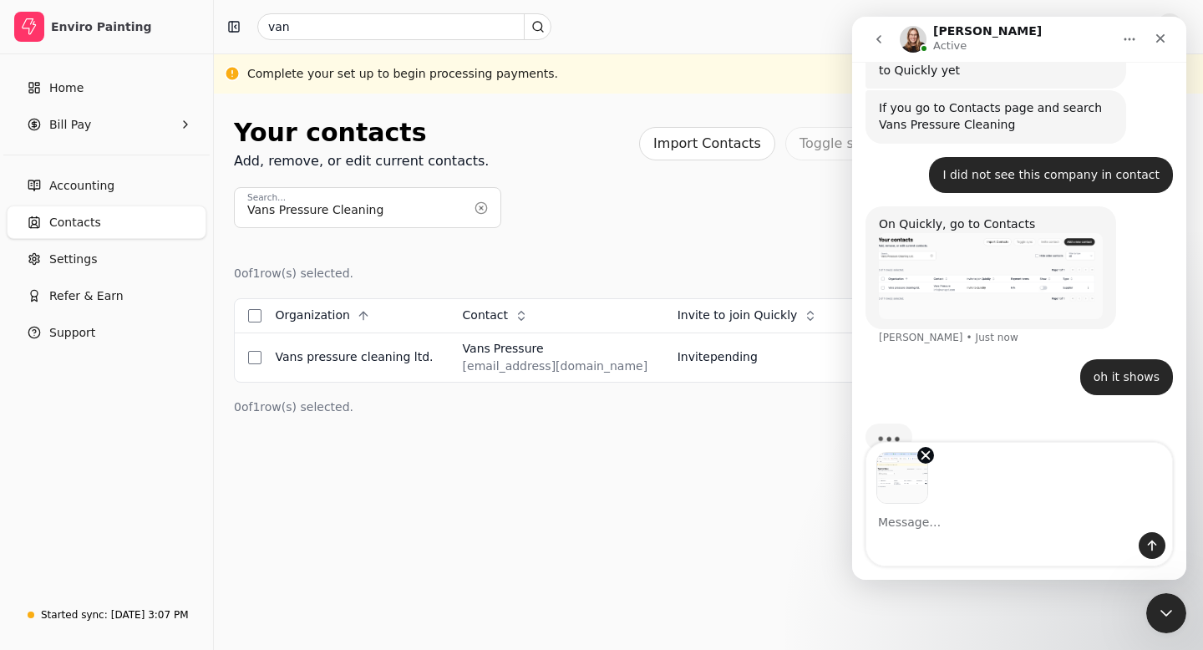
scroll to position [893, 0]
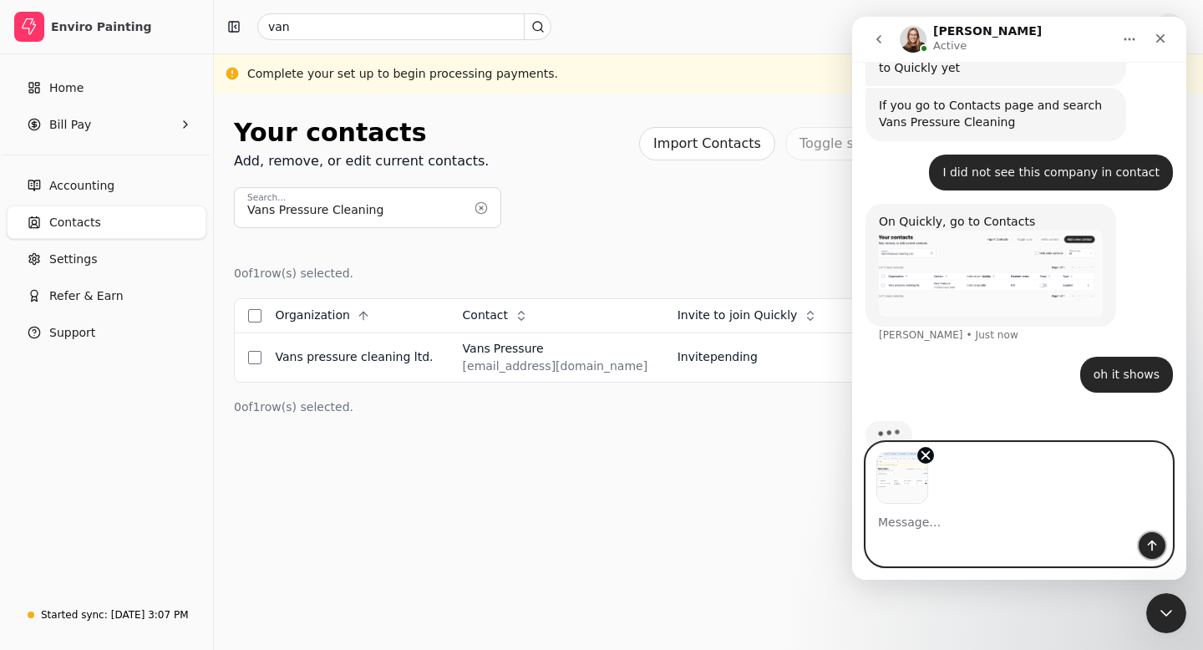
click at [1157, 546] on icon "Send a message…" at bounding box center [1152, 545] width 13 height 13
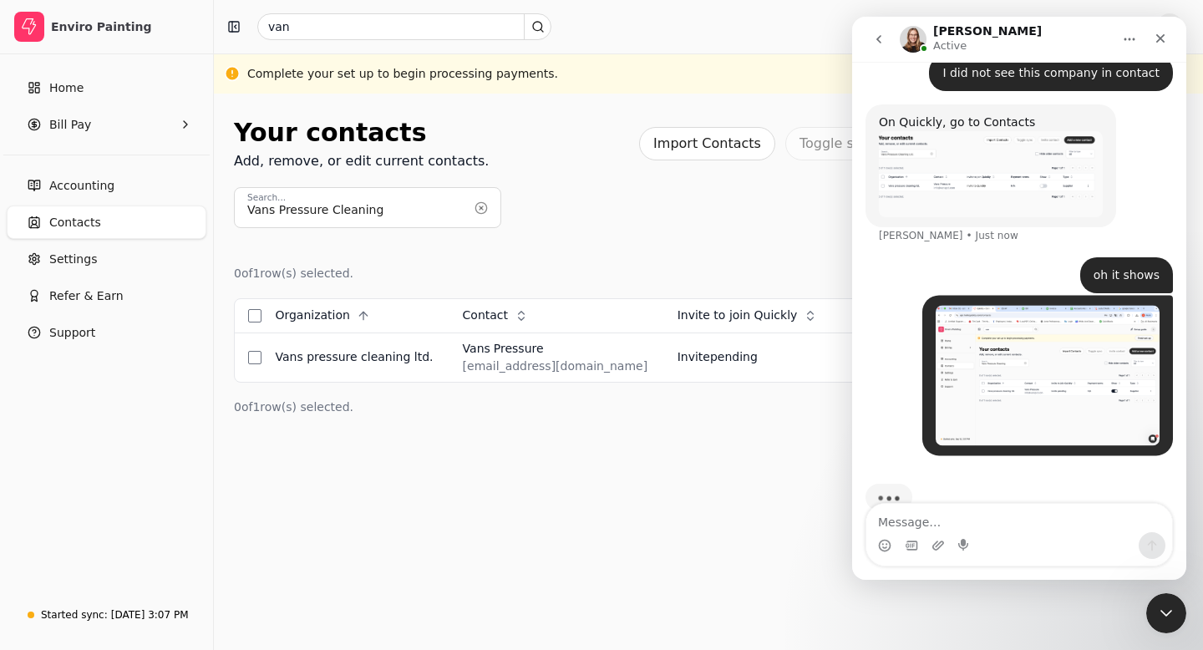
scroll to position [994, 0]
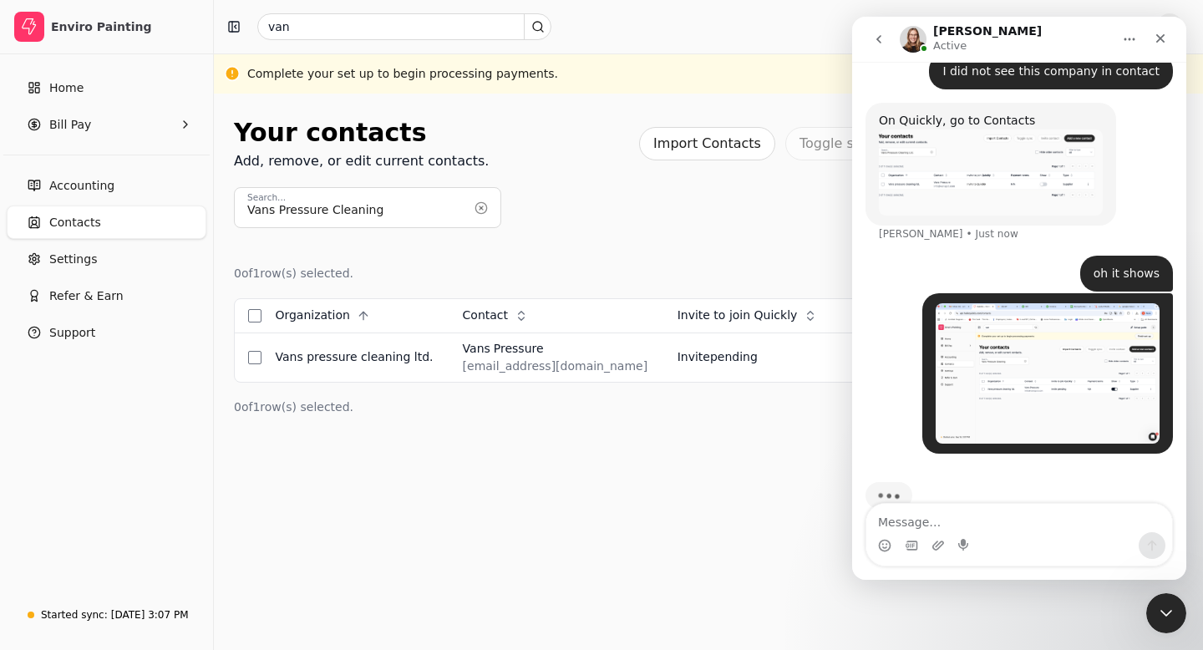
click at [1015, 333] on img "user says…" at bounding box center [1048, 373] width 224 height 140
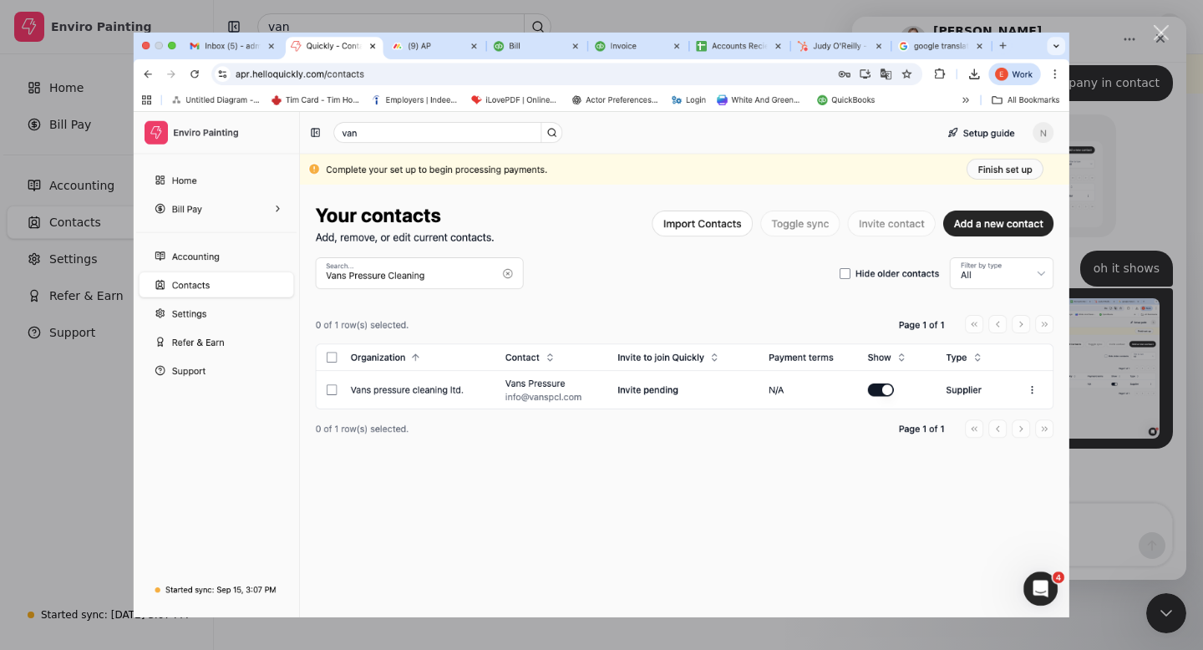
scroll to position [979, 0]
click at [1163, 36] on div "Close" at bounding box center [1162, 33] width 16 height 16
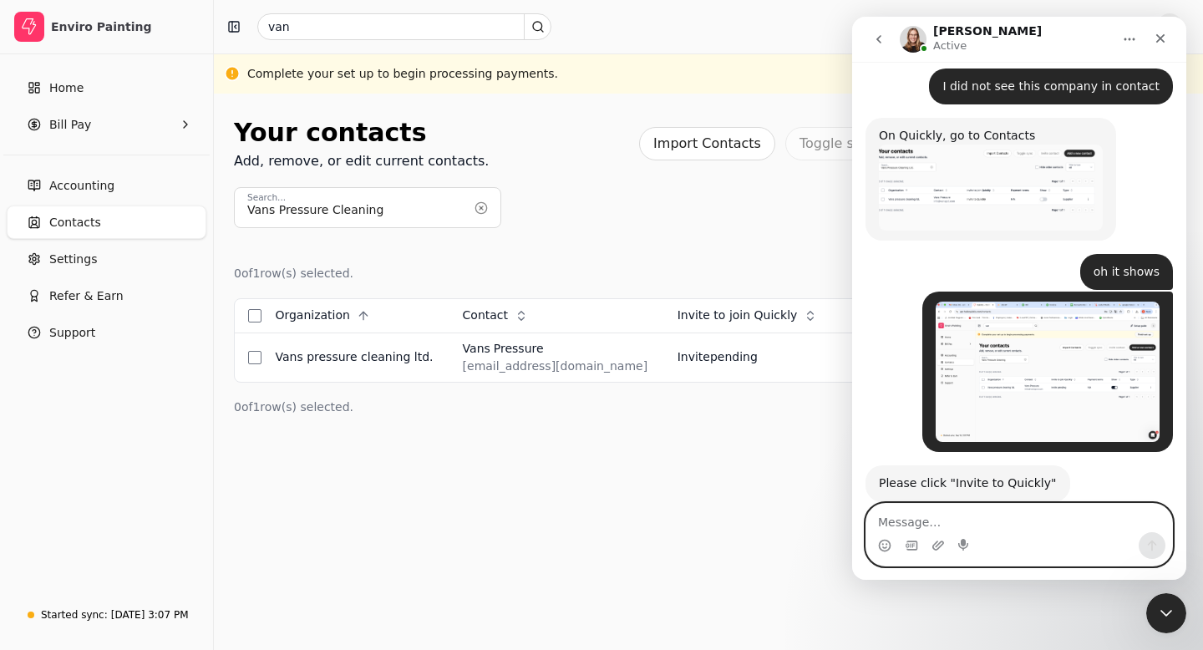
click at [896, 525] on textarea "Message…" at bounding box center [1020, 518] width 306 height 28
type textarea "clicked"
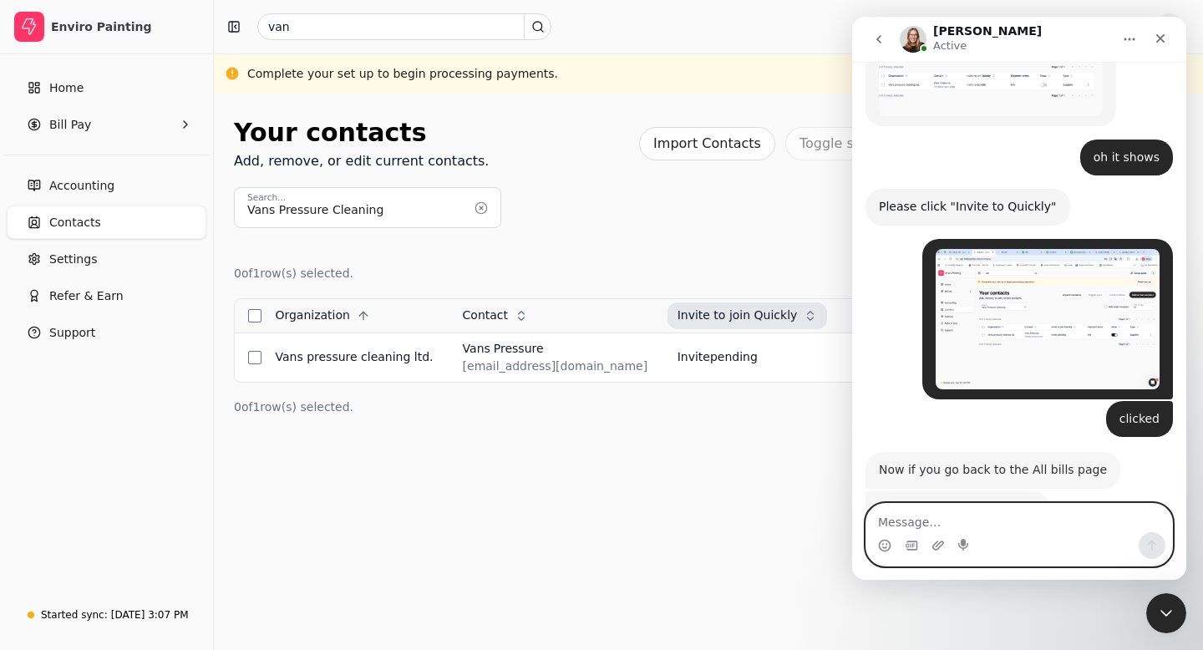
scroll to position [1117, 0]
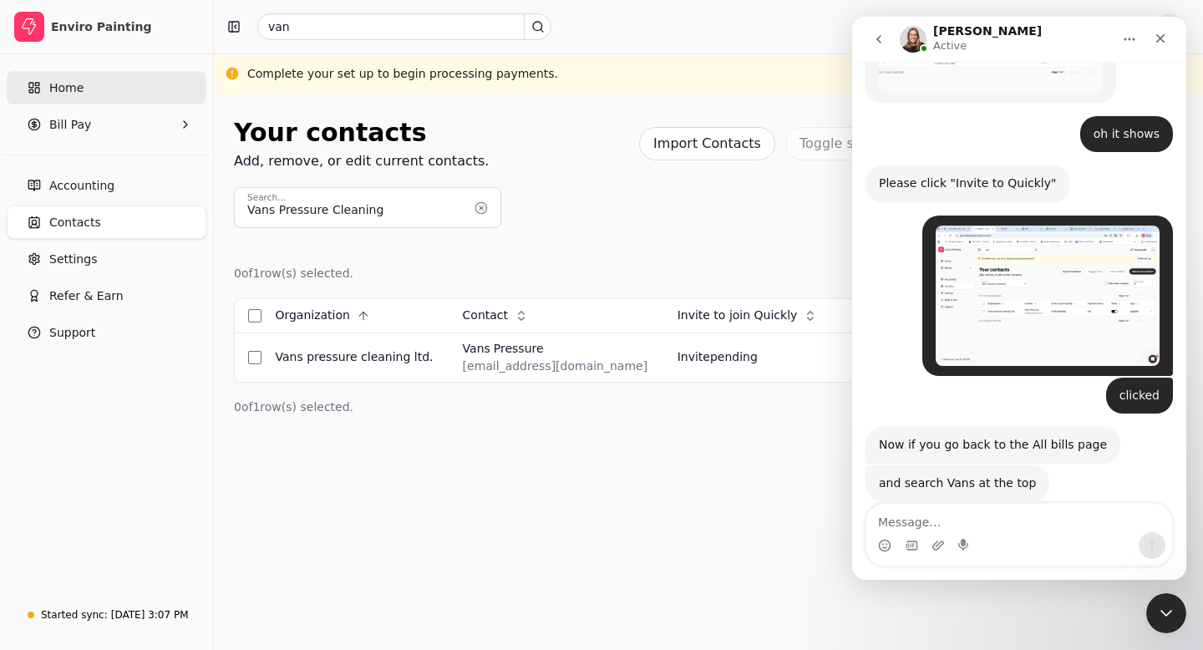
click at [76, 89] on span "Home" at bounding box center [66, 88] width 34 height 18
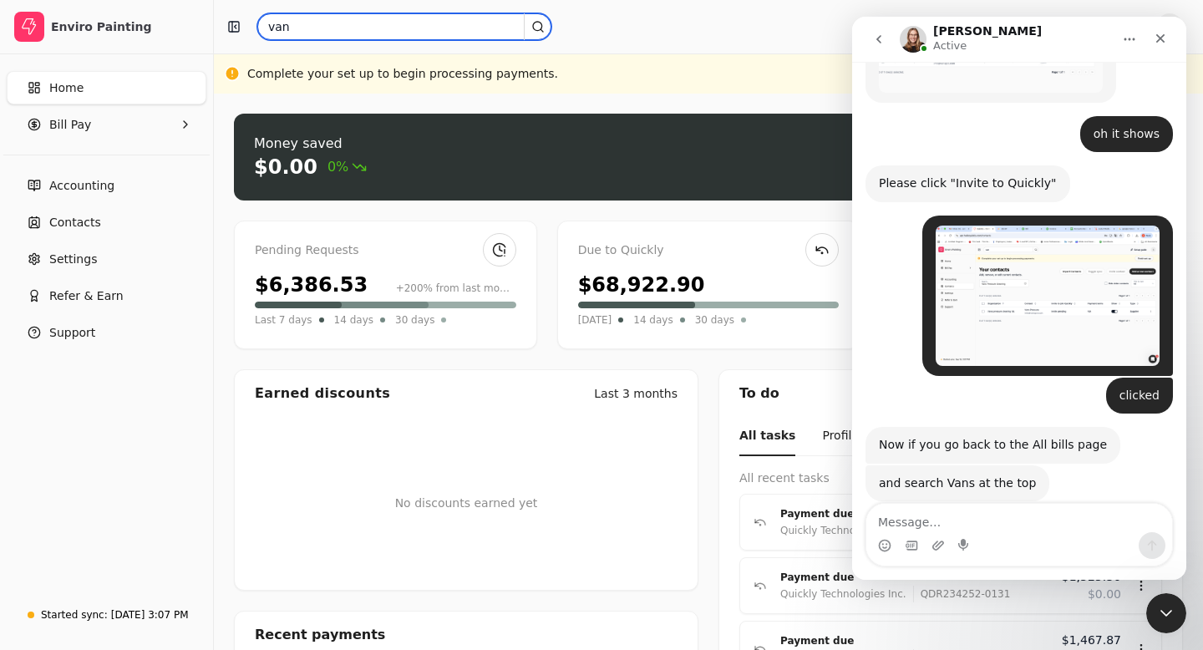
click at [309, 19] on input "van" at bounding box center [404, 26] width 294 height 27
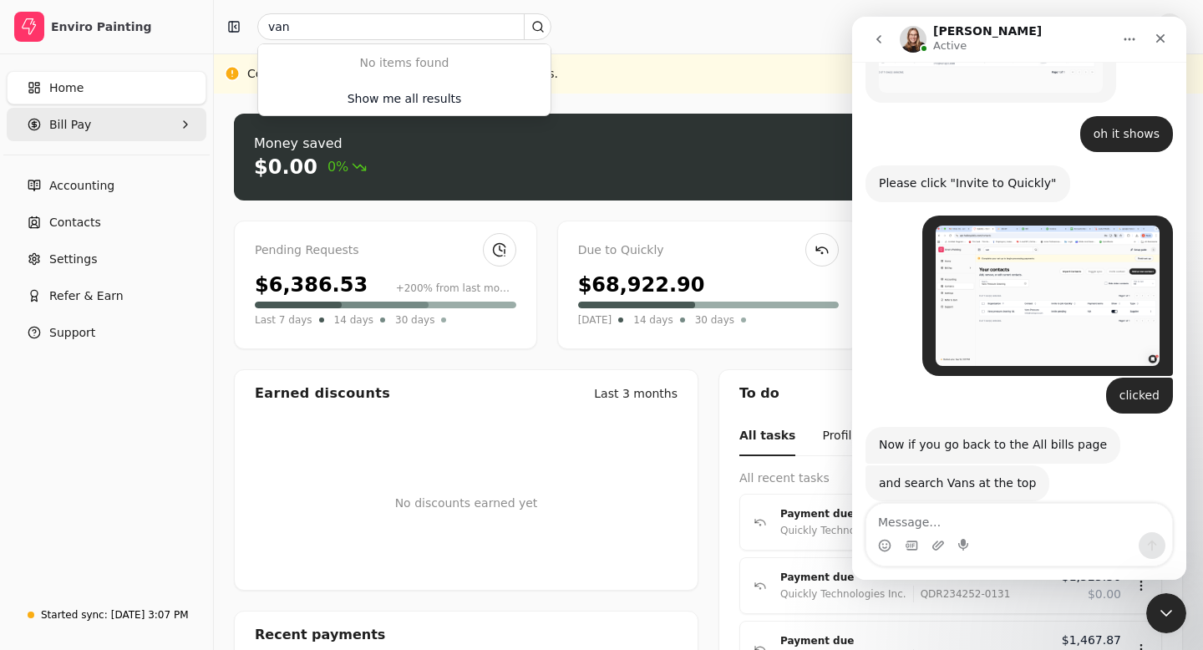
click at [99, 125] on Pay "Bill Pay" at bounding box center [107, 124] width 200 height 33
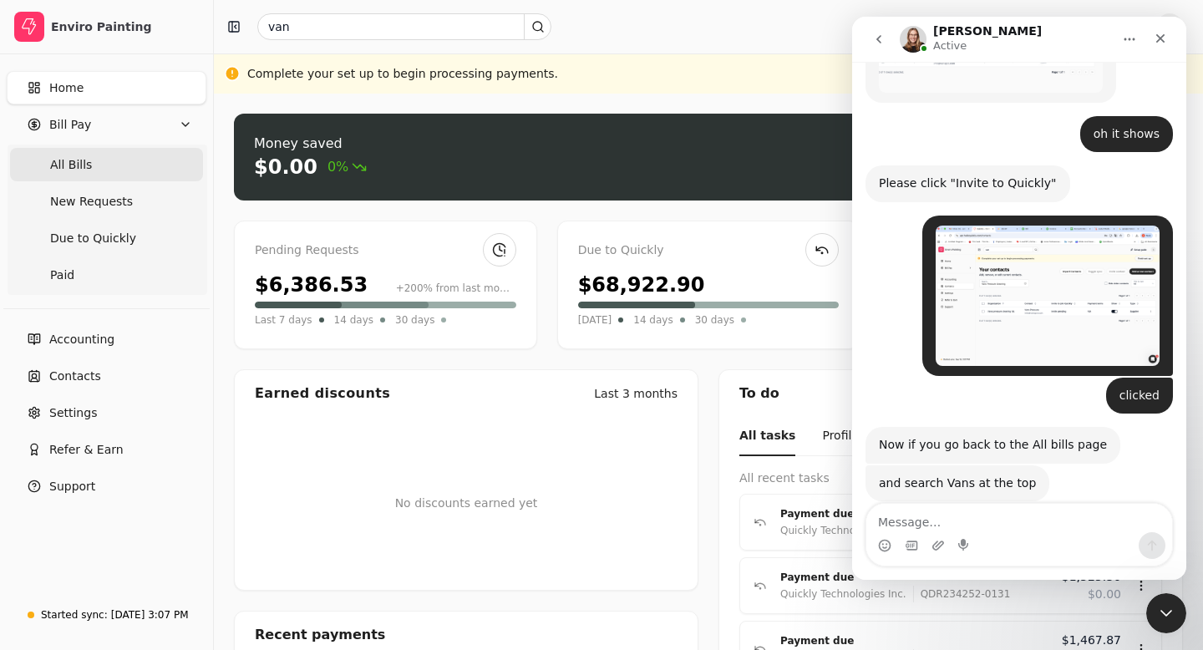
click at [87, 166] on span "All Bills" at bounding box center [71, 165] width 42 height 18
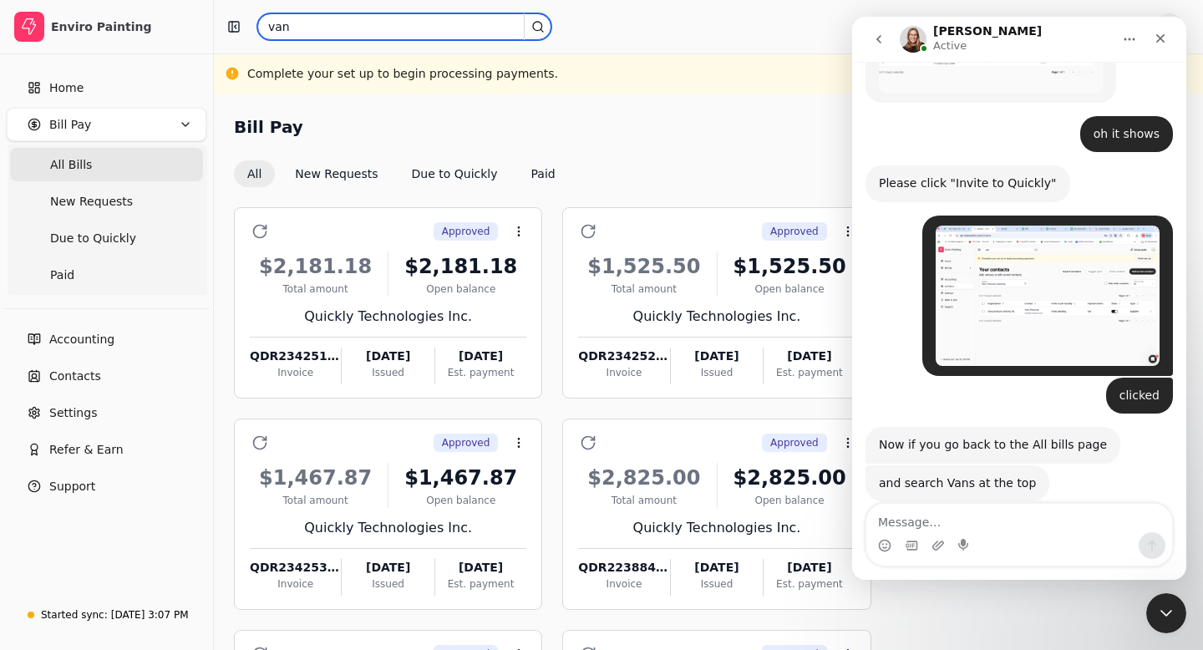
click at [306, 28] on input "van" at bounding box center [404, 26] width 294 height 27
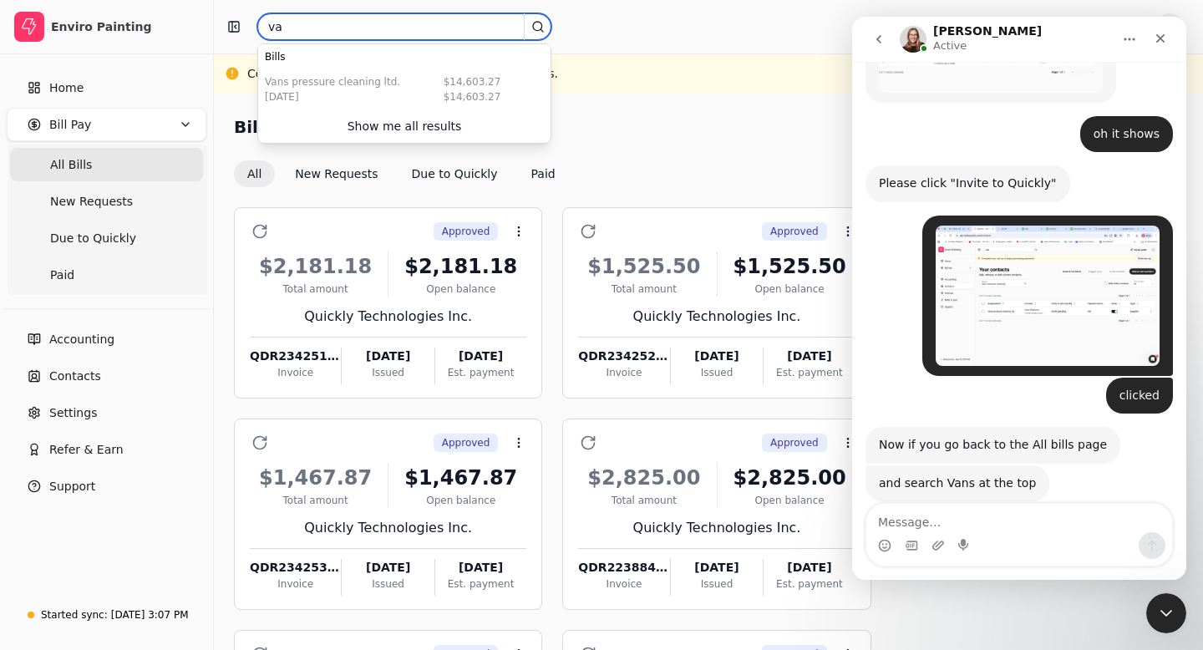
type input "v"
type input "vans"
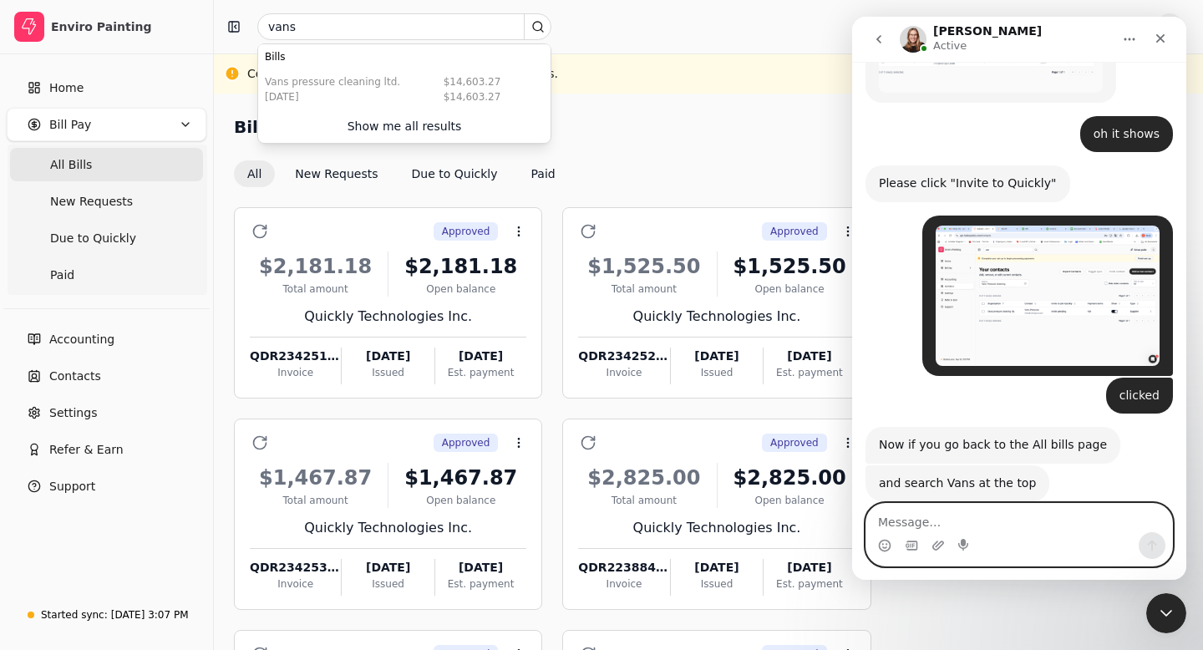
click at [896, 515] on textarea "Message…" at bounding box center [1020, 518] width 306 height 28
type textarea "Done!"
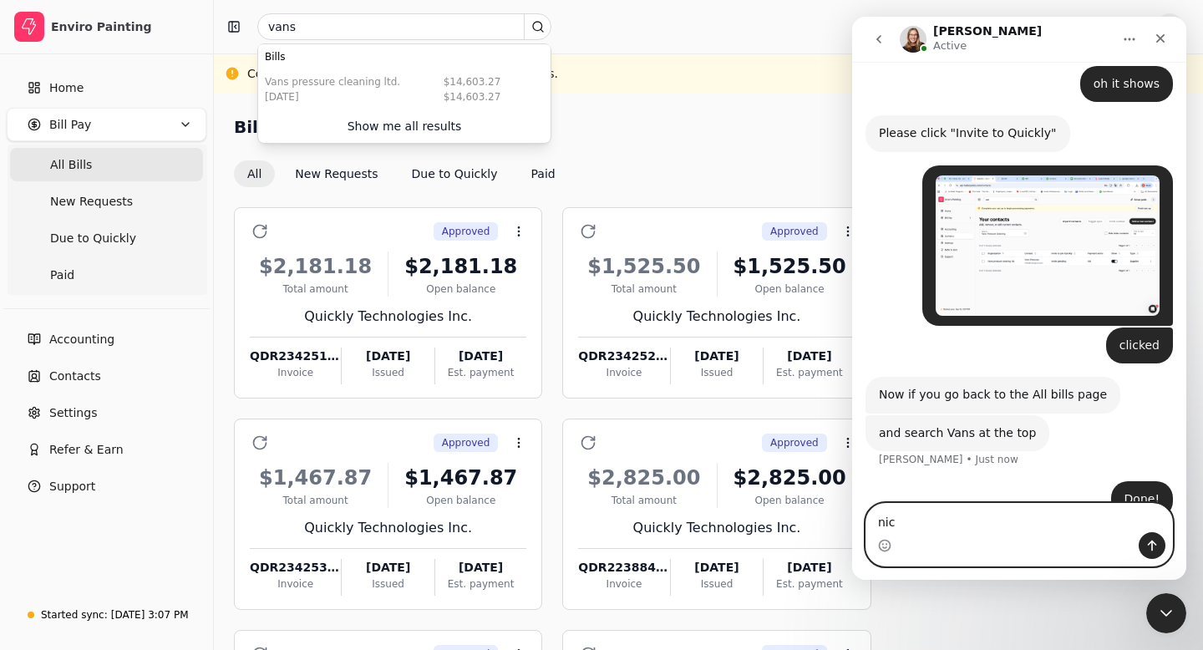
type textarea "nice"
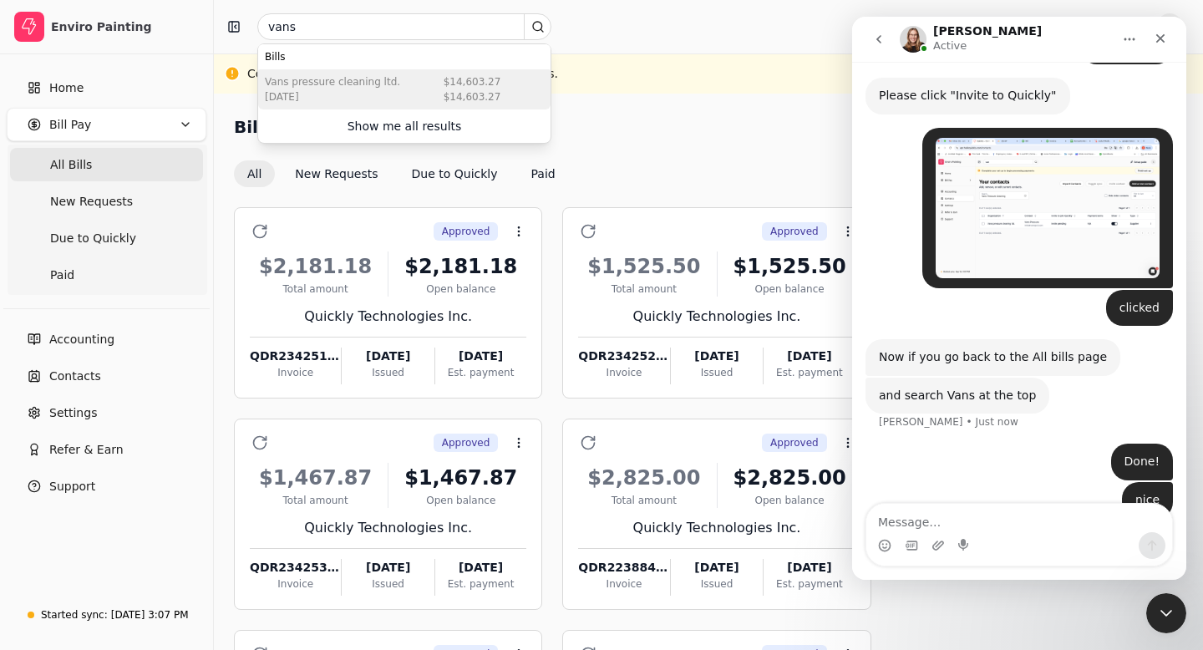
click at [369, 89] on div "[DATE]" at bounding box center [332, 96] width 135 height 15
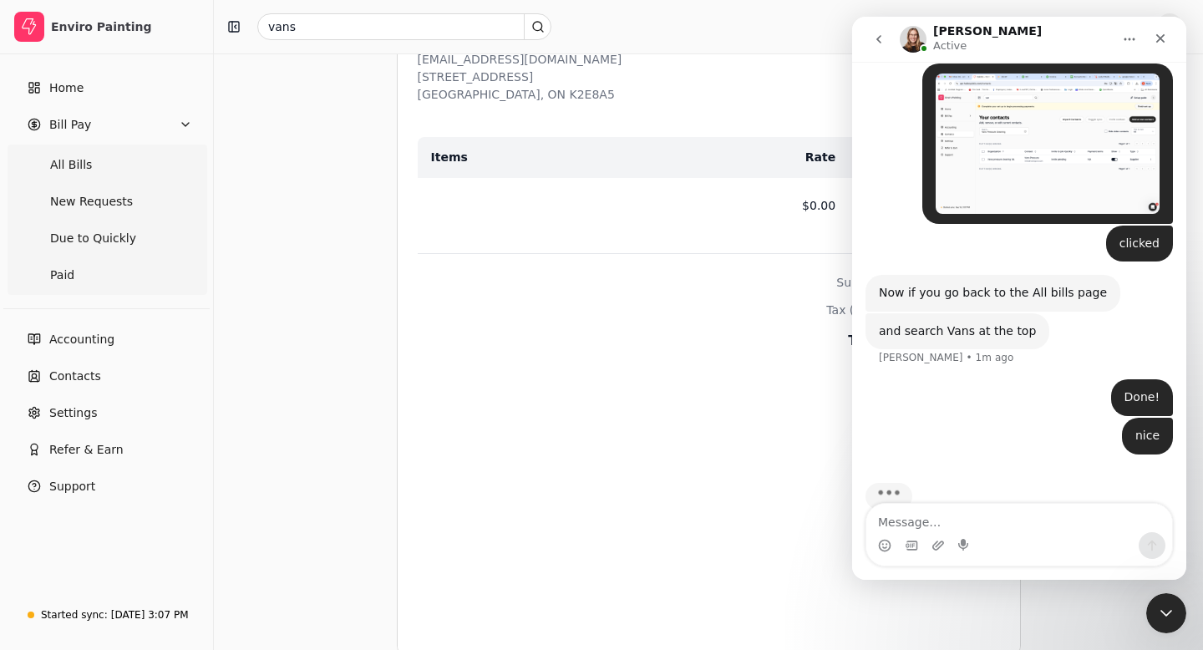
scroll to position [965, 0]
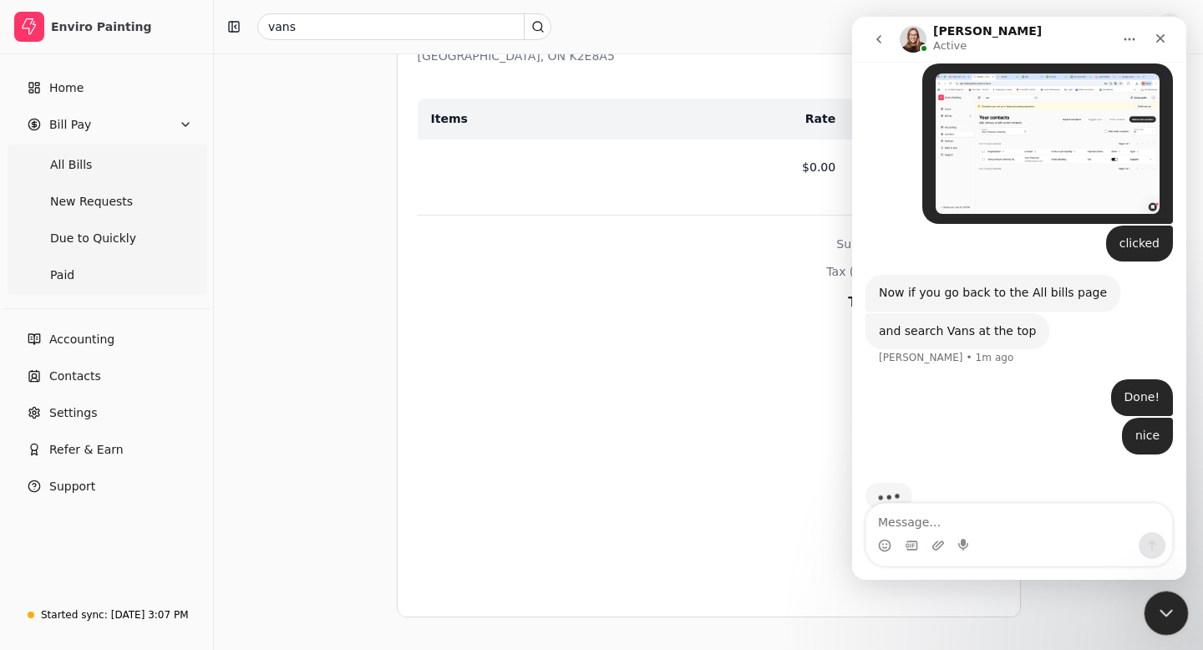
click at [1162, 615] on icon "Close Intercom Messenger" at bounding box center [1164, 611] width 20 height 20
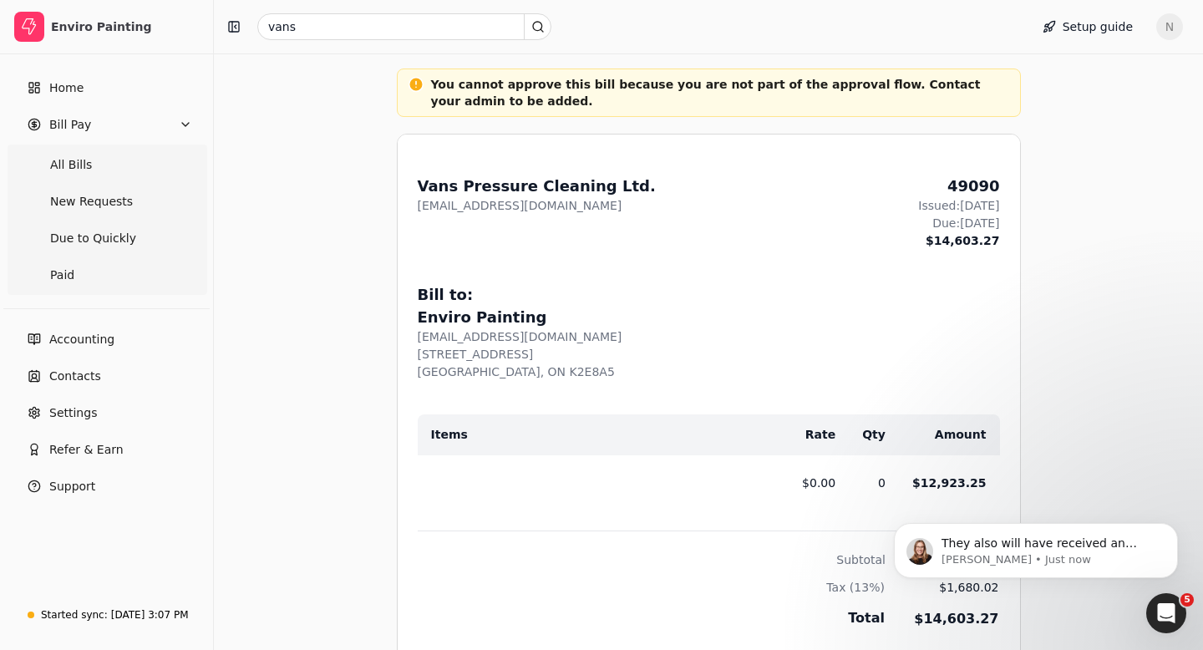
scroll to position [719, 0]
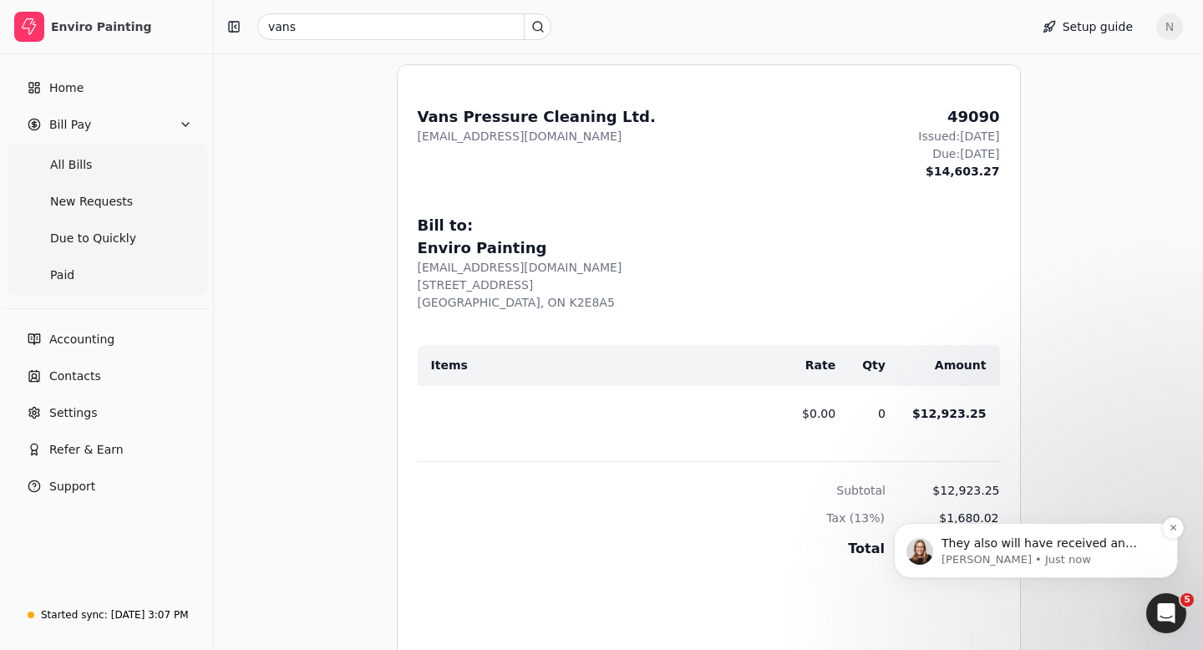
click at [1015, 551] on p "They also will have received an email now and can sign up" at bounding box center [1050, 544] width 216 height 17
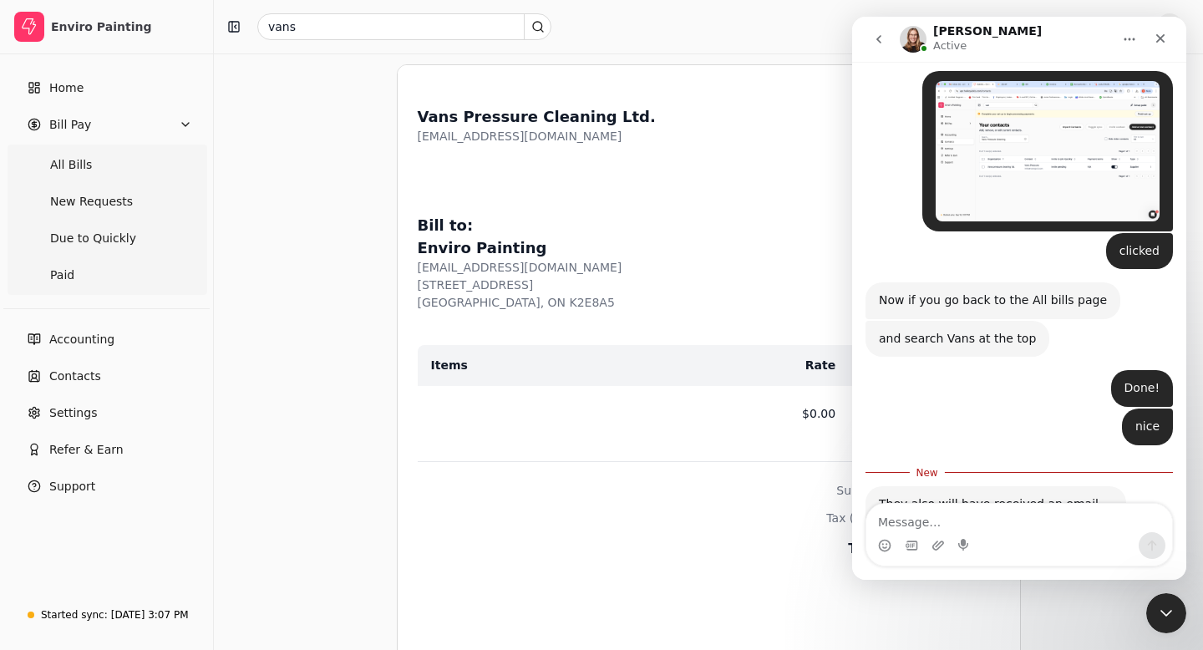
scroll to position [1299, 0]
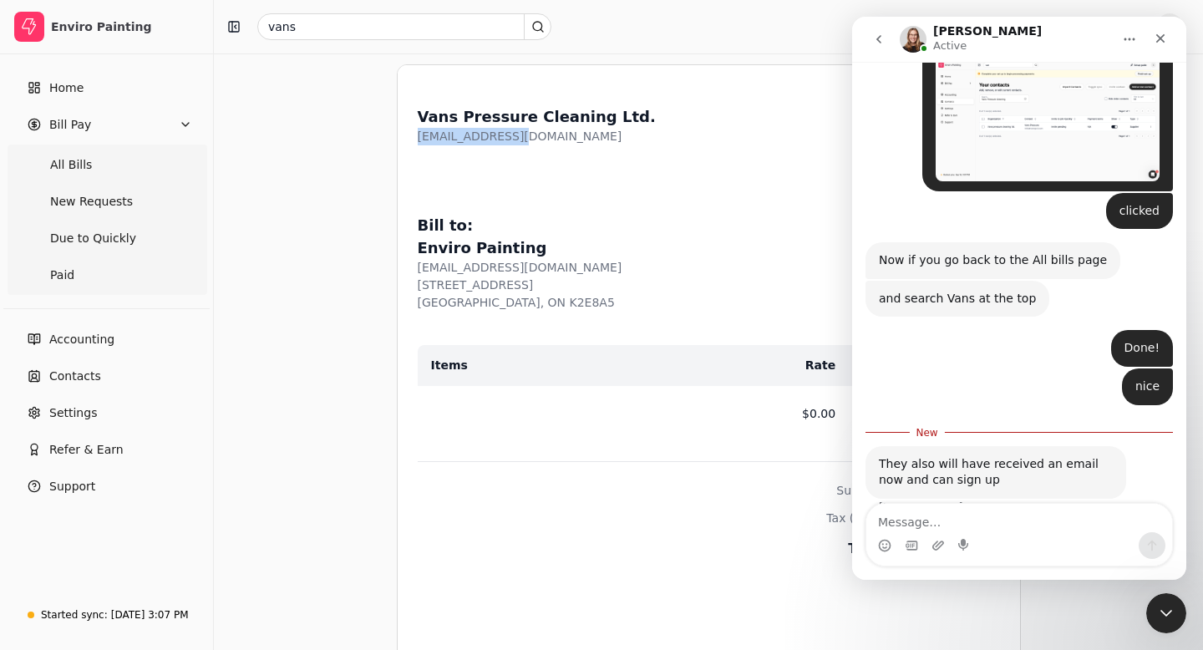
drag, startPoint x: 521, startPoint y: 133, endPoint x: 415, endPoint y: 136, distance: 105.3
click at [414, 135] on div "From: Vans Pressure Cleaning Ltd. [EMAIL_ADDRESS][DOMAIN_NAME] 49090 Issued: [D…" at bounding box center [709, 464] width 623 height 798
copy div "[EMAIL_ADDRESS][DOMAIN_NAME]"
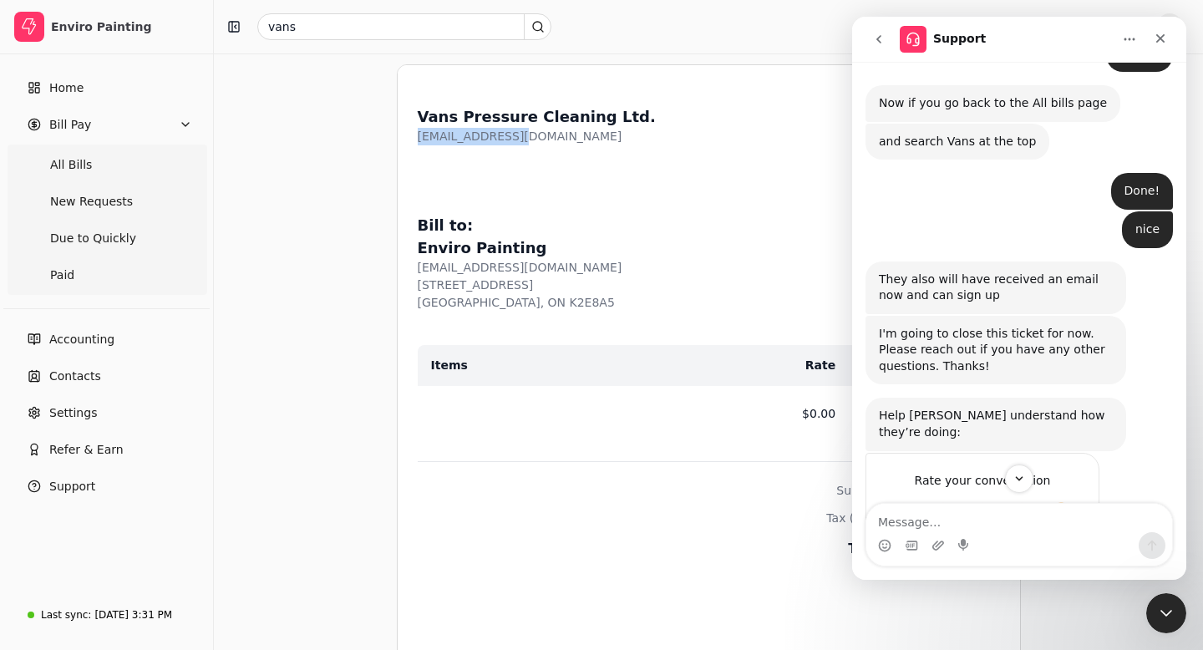
scroll to position [1492, 0]
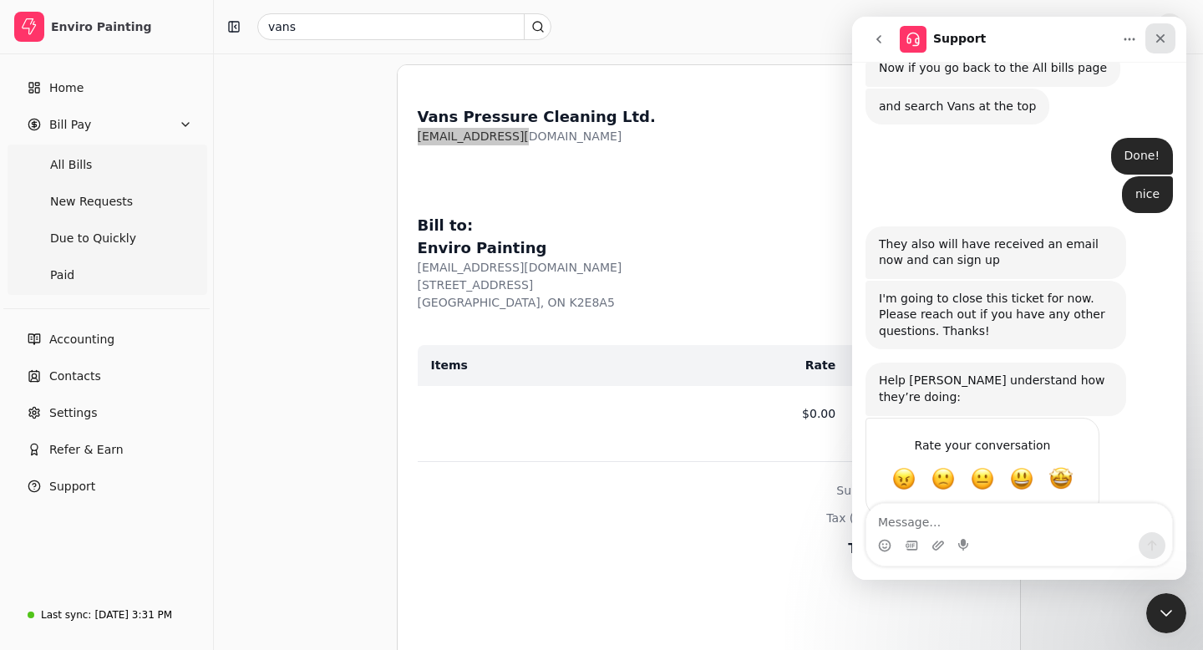
click at [1162, 43] on icon "Close" at bounding box center [1160, 38] width 13 height 13
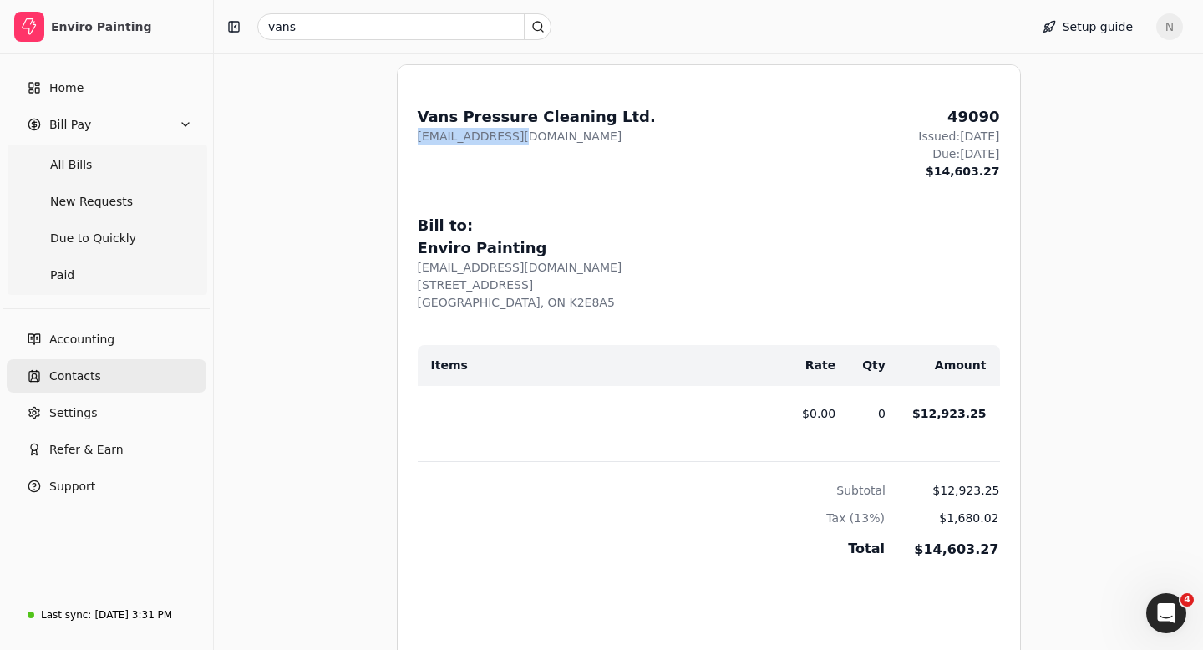
click at [81, 378] on span "Contacts" at bounding box center [75, 377] width 52 height 18
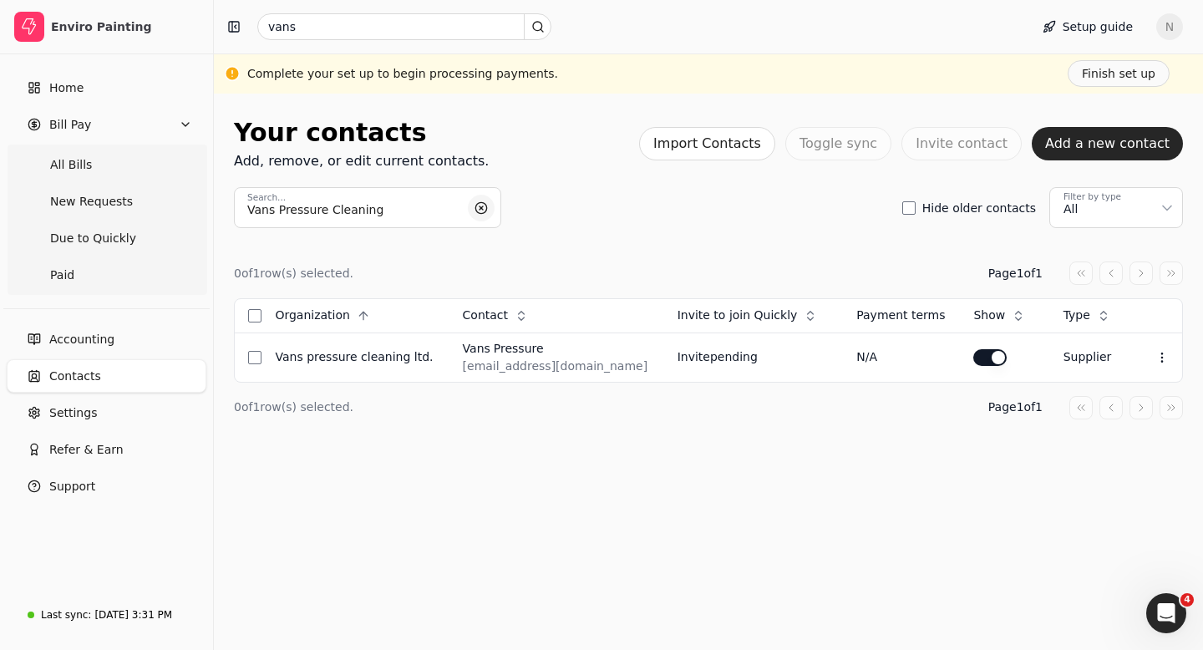
click at [482, 206] on button "button" at bounding box center [481, 208] width 27 height 27
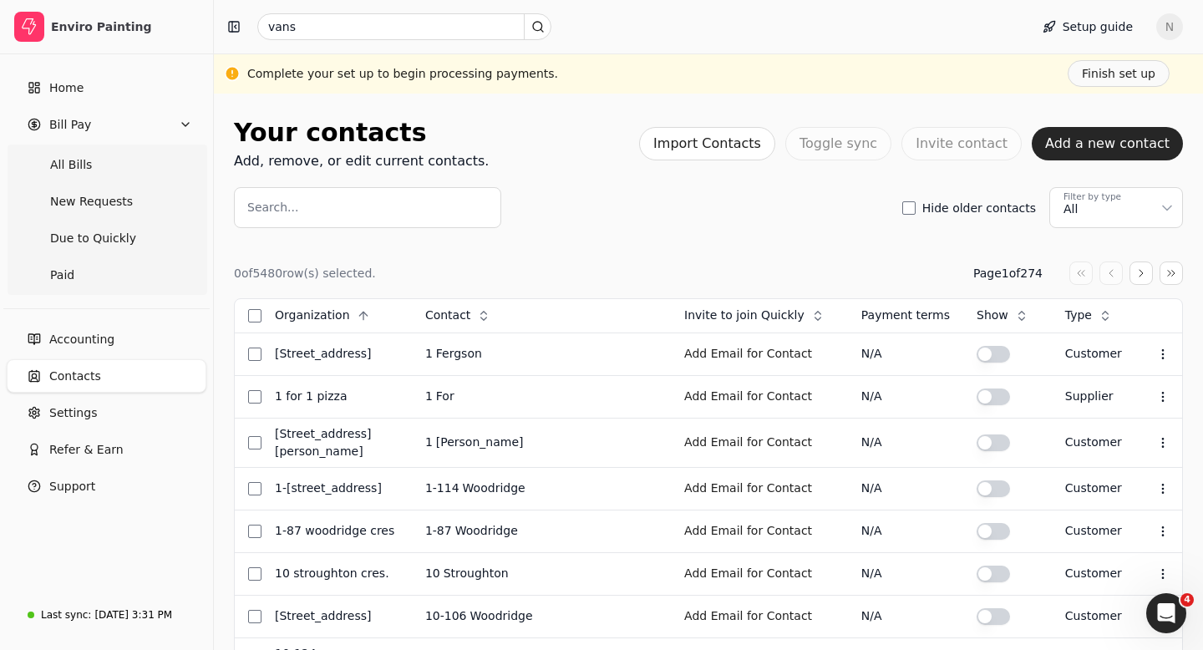
click at [292, 208] on label "Search..." at bounding box center [272, 208] width 51 height 18
click at [292, 208] on input "Search..." at bounding box center [367, 207] width 267 height 41
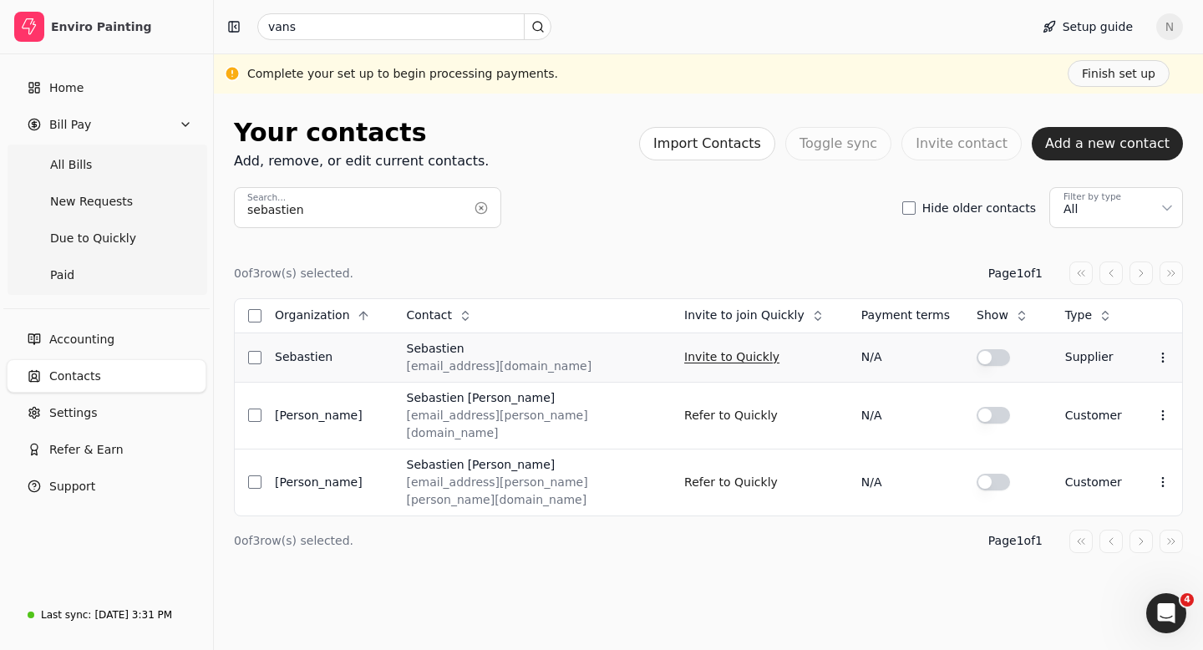
click at [701, 357] on button "Invite to Quickly" at bounding box center [731, 357] width 95 height 27
click at [312, 207] on input "sebastien" at bounding box center [367, 207] width 267 height 41
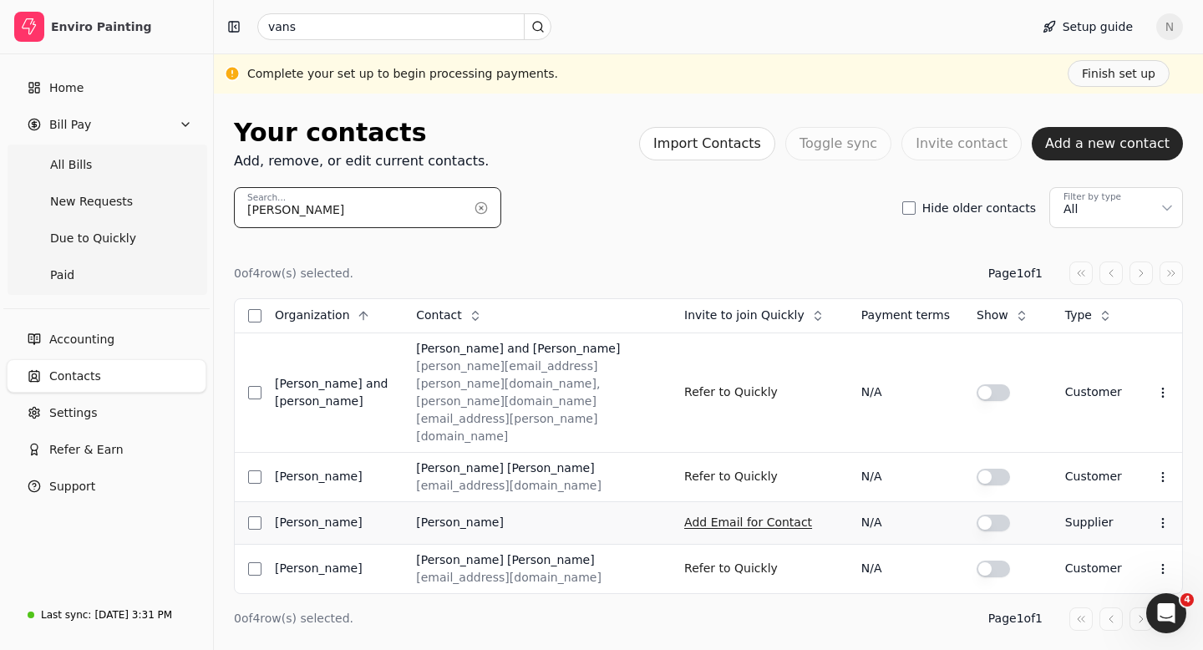
type input "[PERSON_NAME]"
click at [775, 510] on button "Add Email for Contact" at bounding box center [748, 523] width 128 height 27
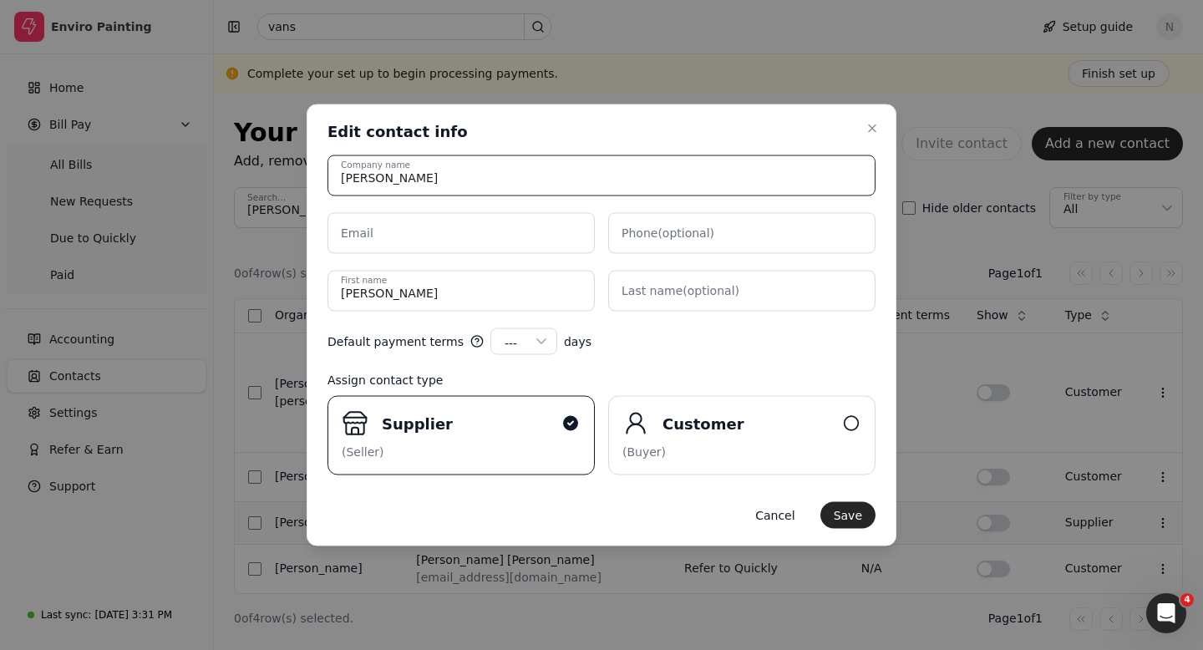
click at [420, 179] on input "[PERSON_NAME]" at bounding box center [602, 175] width 548 height 41
paste input "SP construction"
type input "[PERSON_NAME] - SP construction"
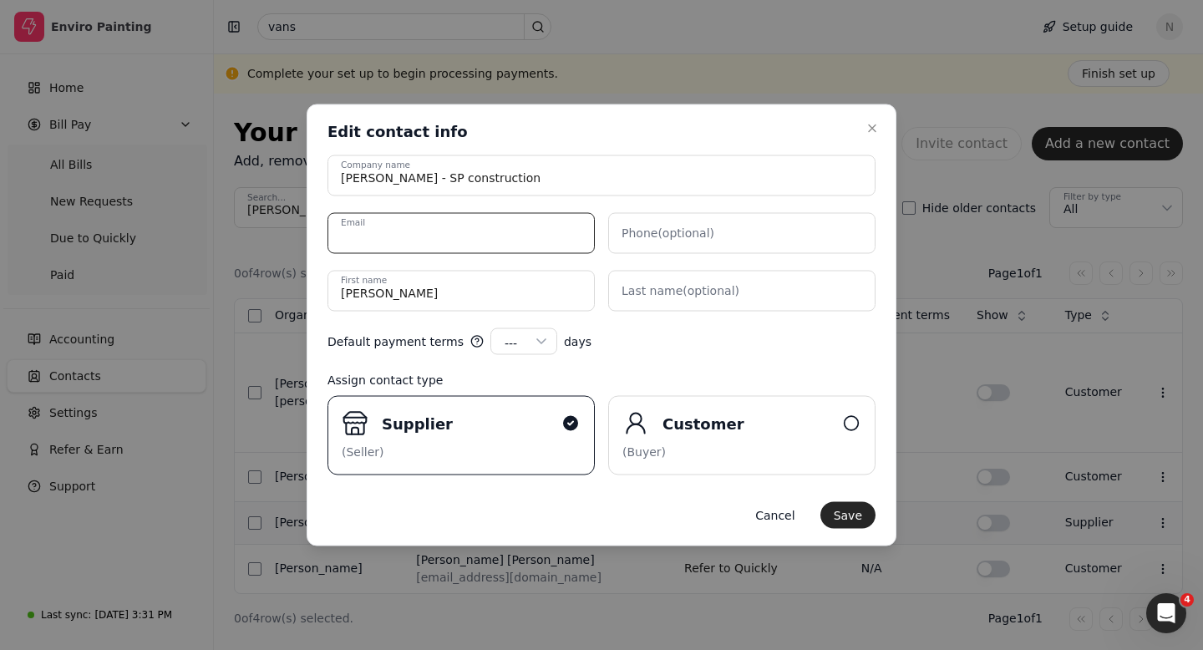
click at [404, 221] on input "Email" at bounding box center [461, 233] width 267 height 41
paste input "[EMAIL_ADDRESS][DOMAIN_NAME]"
type input "[EMAIL_ADDRESS][DOMAIN_NAME]"
click at [849, 520] on button "Save" at bounding box center [848, 515] width 55 height 27
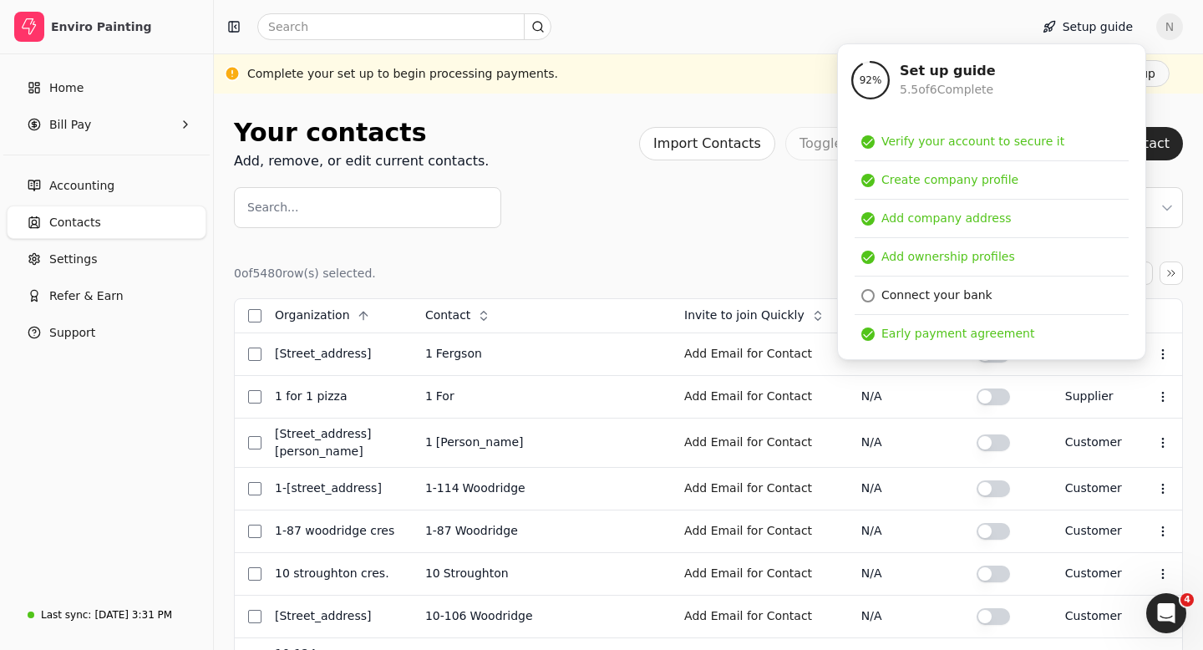
click at [290, 210] on label "Search..." at bounding box center [272, 208] width 51 height 18
click at [290, 210] on input "Search..." at bounding box center [367, 207] width 267 height 41
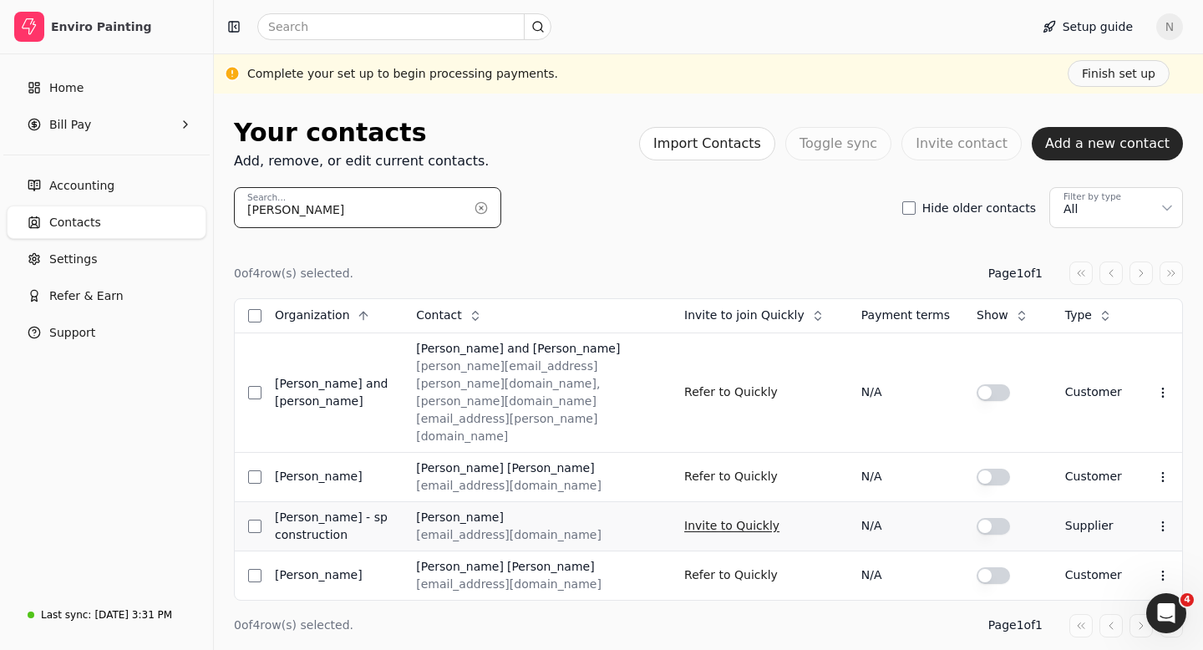
type input "[PERSON_NAME]"
click at [746, 513] on button "Invite to Quickly" at bounding box center [731, 526] width 95 height 27
